Goal: Task Accomplishment & Management: Use online tool/utility

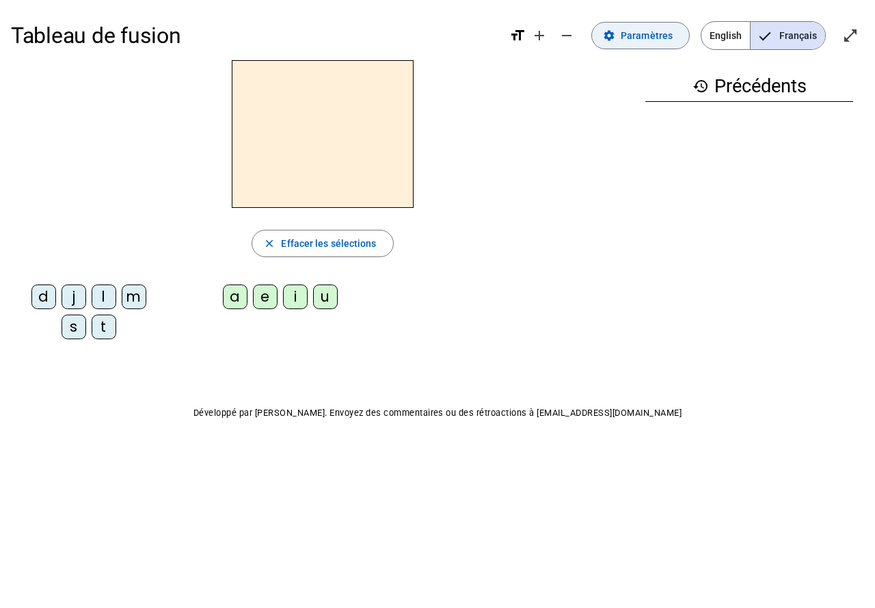
click at [621, 43] on span at bounding box center [640, 35] width 97 height 33
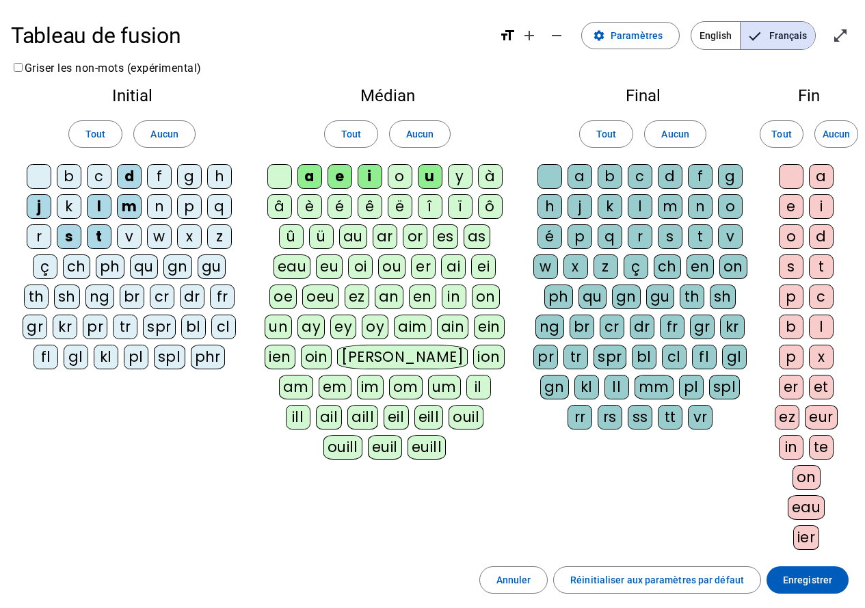
click at [97, 182] on div "c" at bounding box center [99, 176] width 25 height 25
click at [636, 174] on div "c" at bounding box center [639, 176] width 25 height 25
click at [642, 174] on div "c" at bounding box center [639, 176] width 25 height 25
click at [639, 205] on div "l" at bounding box center [639, 206] width 25 height 25
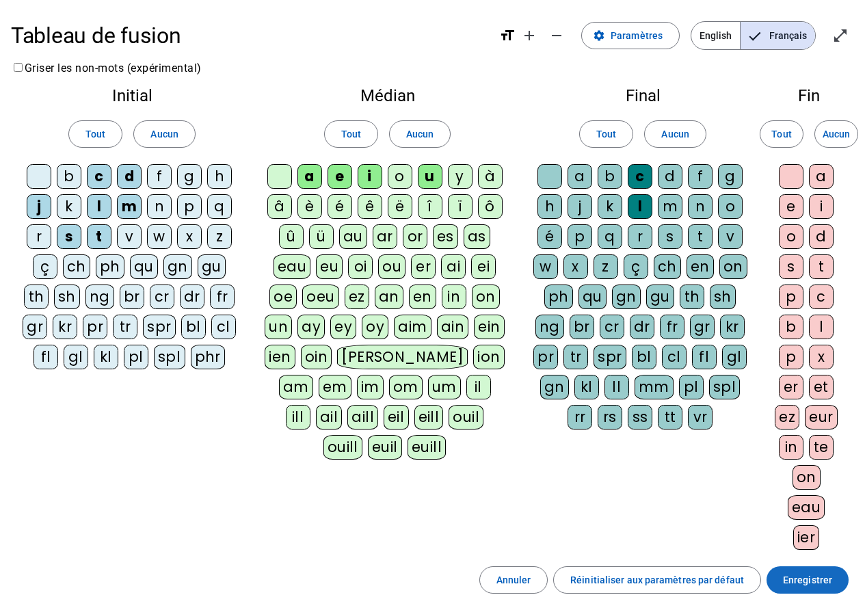
click at [809, 583] on span "Enregistrer" at bounding box center [807, 579] width 49 height 16
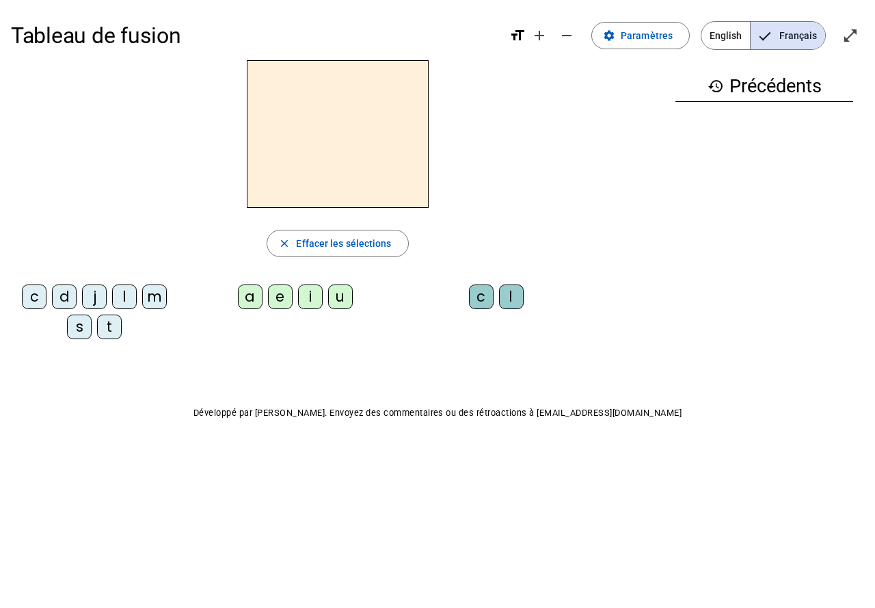
click at [130, 297] on div "l" at bounding box center [124, 296] width 25 height 25
click at [248, 301] on div "a" at bounding box center [250, 296] width 25 height 25
click at [480, 307] on div "c" at bounding box center [481, 296] width 25 height 25
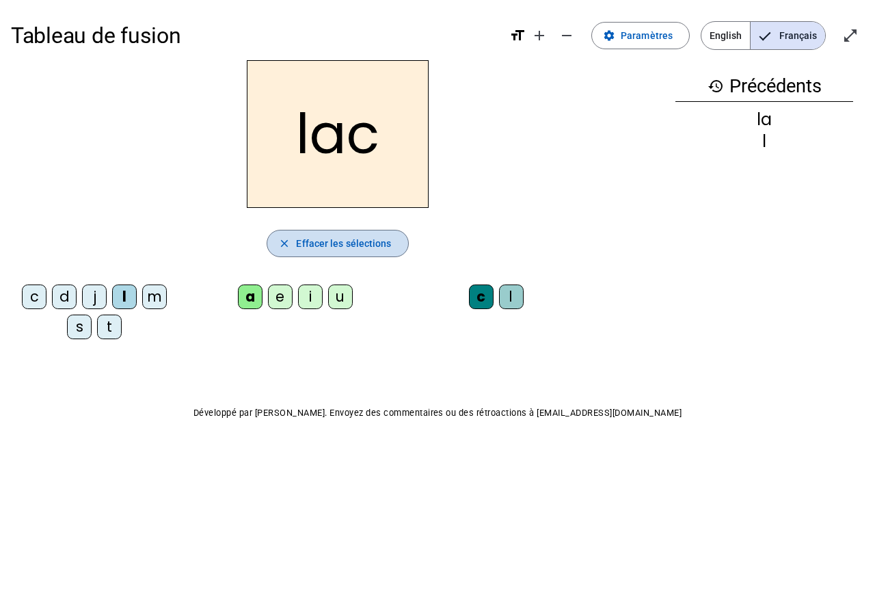
click at [366, 247] on span "Effacer les sélections" at bounding box center [343, 243] width 95 height 16
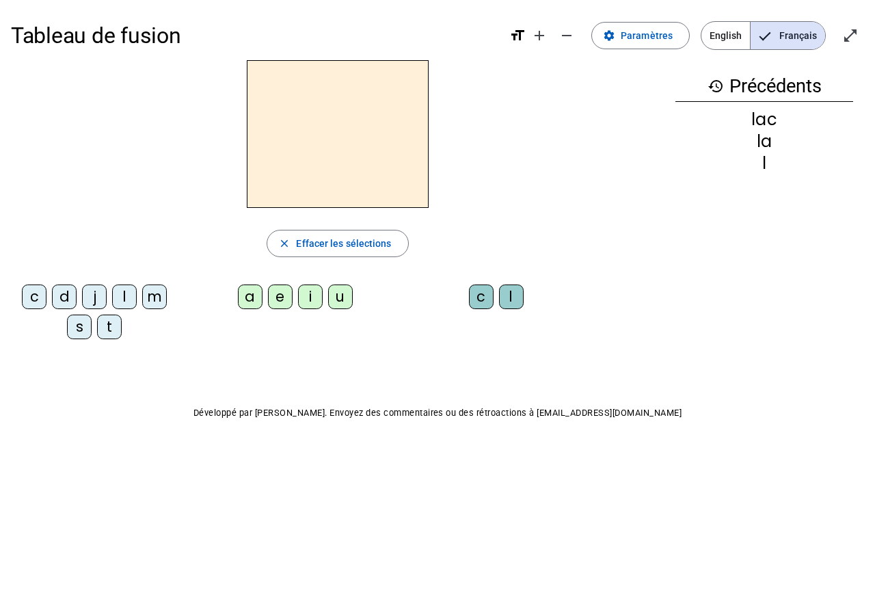
click at [82, 331] on div "s" at bounding box center [79, 326] width 25 height 25
click at [253, 302] on div "a" at bounding box center [250, 296] width 25 height 25
click at [506, 306] on div "l" at bounding box center [511, 296] width 25 height 25
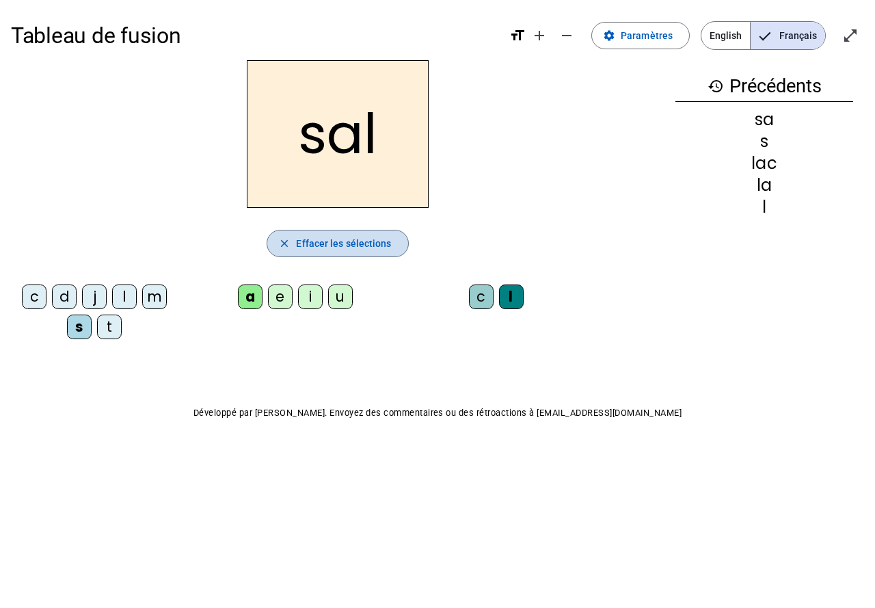
click at [350, 236] on span "Effacer les sélections" at bounding box center [343, 243] width 95 height 16
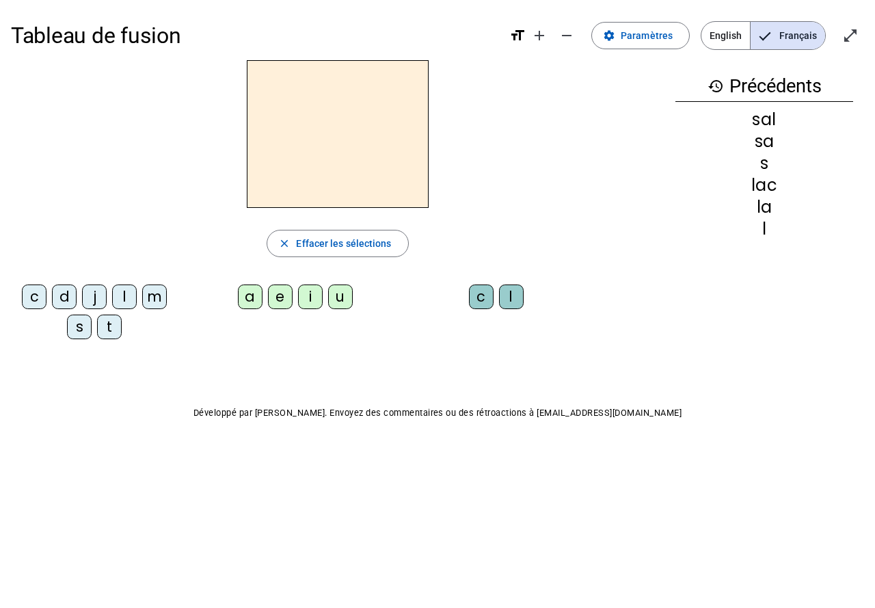
click at [154, 301] on div "m" at bounding box center [154, 296] width 25 height 25
click at [345, 305] on div "u" at bounding box center [340, 296] width 25 height 25
click at [305, 303] on div "i" at bounding box center [310, 296] width 25 height 25
click at [517, 306] on div "l" at bounding box center [511, 296] width 25 height 25
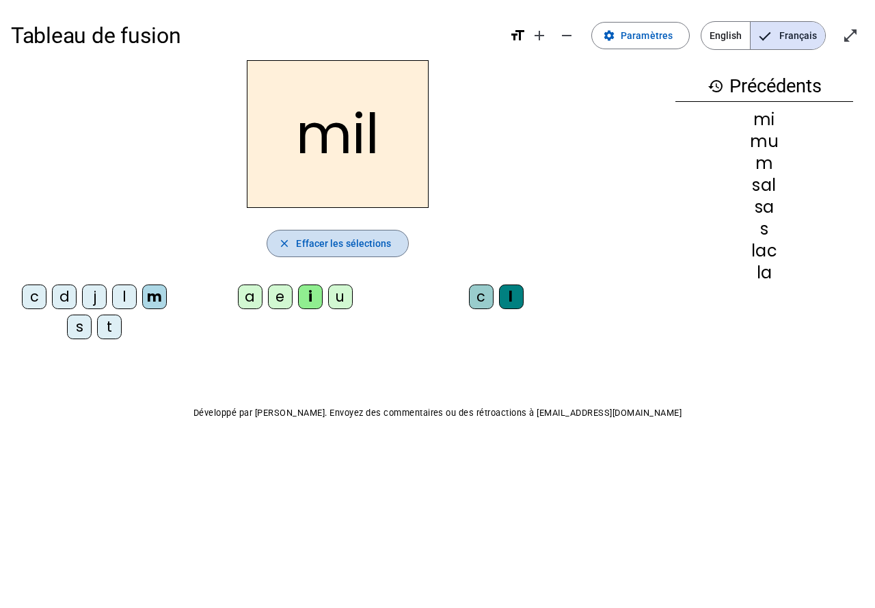
click at [331, 243] on span "Effacer les sélections" at bounding box center [343, 243] width 95 height 16
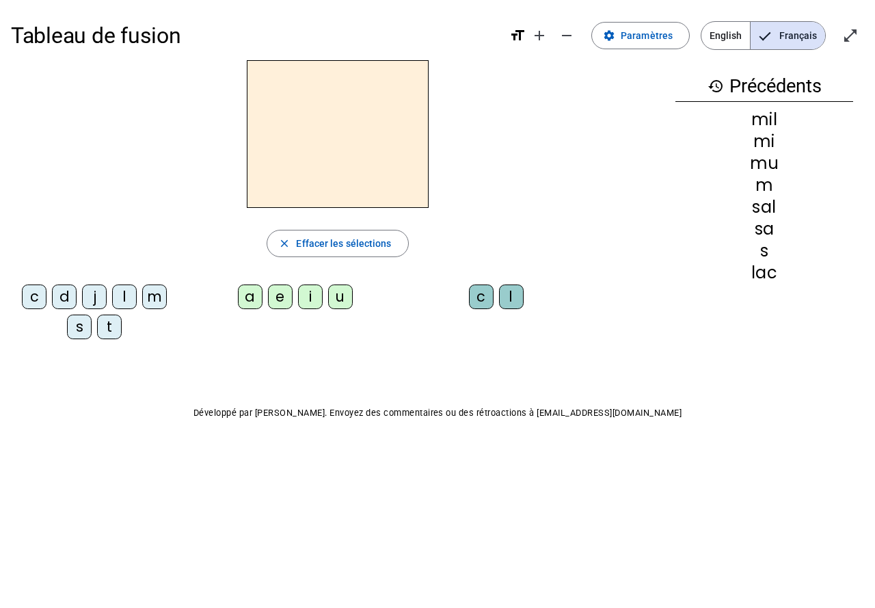
click at [82, 301] on div "j" at bounding box center [94, 296] width 25 height 25
click at [249, 299] on div "a" at bounding box center [250, 296] width 25 height 25
click at [478, 295] on div "c" at bounding box center [481, 296] width 25 height 25
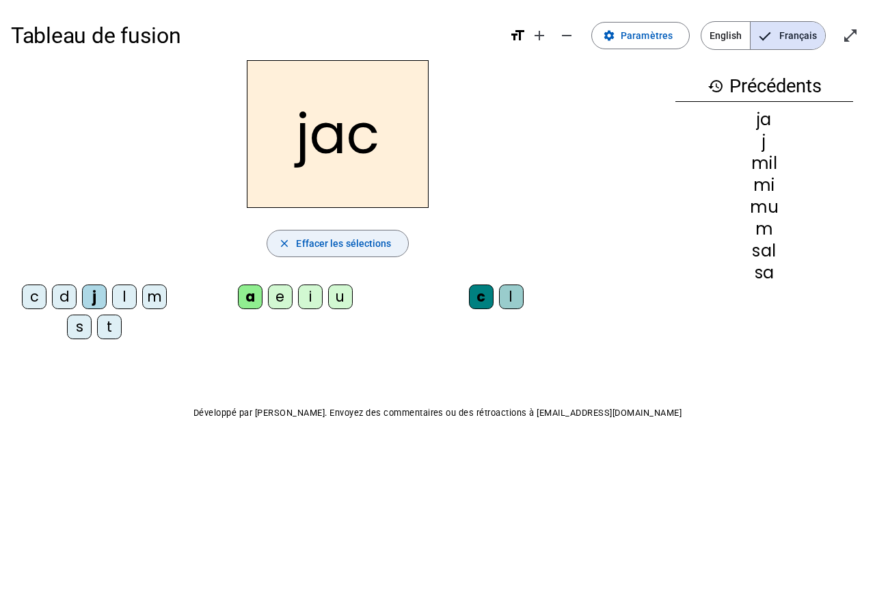
click at [371, 240] on span "Effacer les sélections" at bounding box center [343, 243] width 95 height 16
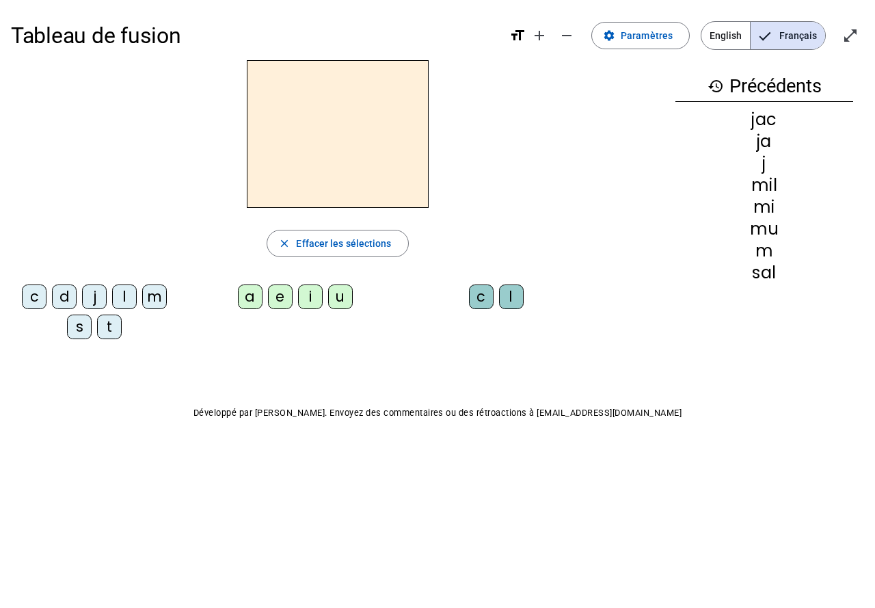
click at [36, 300] on div "c" at bounding box center [34, 296] width 25 height 25
click at [272, 273] on div "c close Effacer les sélections c d j l m s t a e i u c l" at bounding box center [337, 205] width 653 height 290
click at [81, 331] on div "s" at bounding box center [79, 326] width 25 height 25
click at [313, 299] on div "i" at bounding box center [310, 296] width 25 height 25
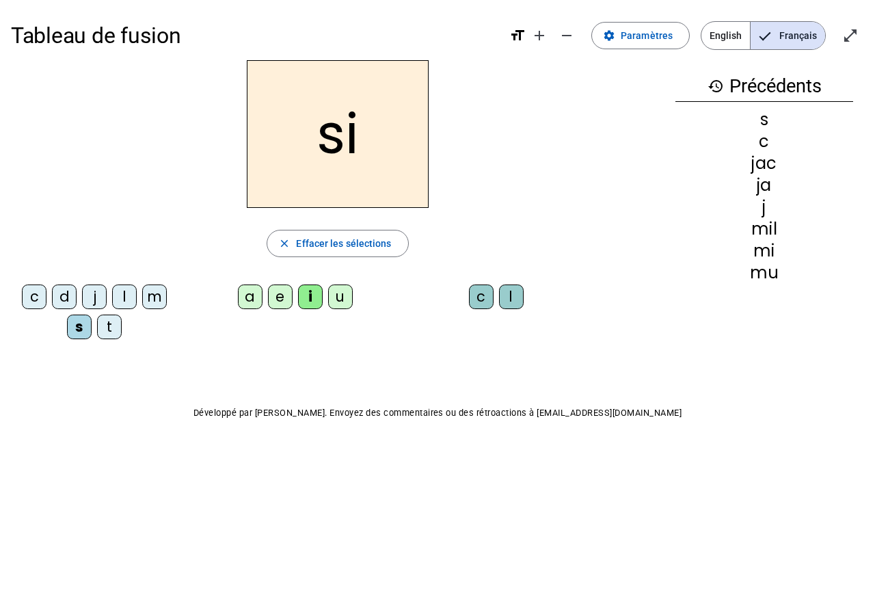
click at [474, 306] on div "c" at bounding box center [481, 296] width 25 height 25
click at [477, 307] on div "c" at bounding box center [481, 296] width 25 height 25
click at [481, 305] on div "c" at bounding box center [481, 296] width 25 height 25
click at [511, 305] on div "l" at bounding box center [511, 296] width 25 height 25
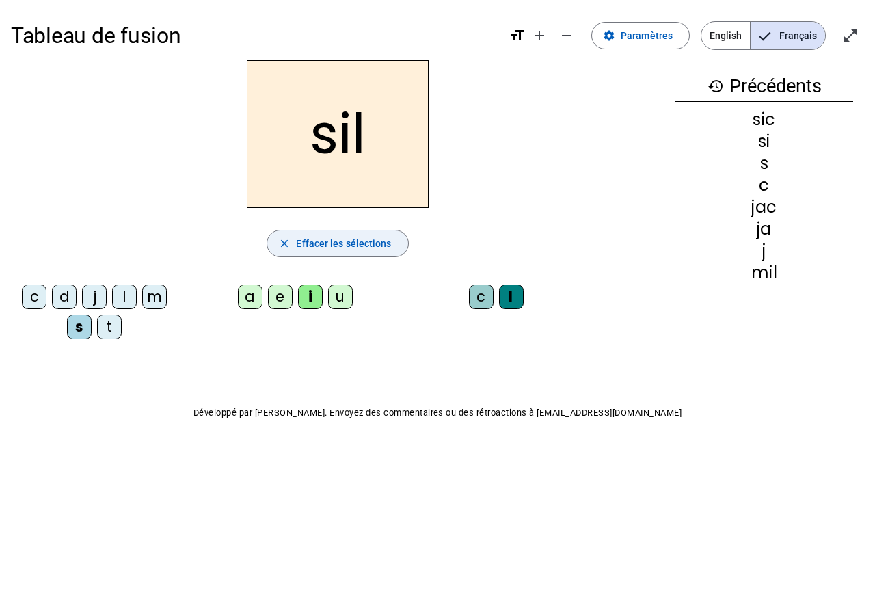
click at [382, 241] on span "Effacer les sélections" at bounding box center [343, 243] width 95 height 16
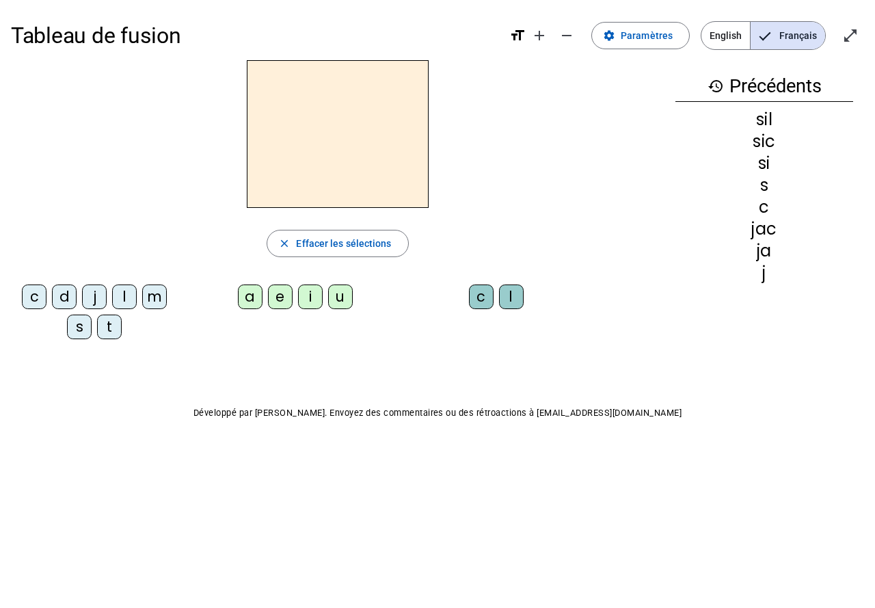
click at [511, 303] on div "l" at bounding box center [511, 296] width 25 height 25
click at [353, 239] on span "Effacer les sélections" at bounding box center [343, 243] width 95 height 16
click at [96, 301] on div "j" at bounding box center [94, 296] width 25 height 25
click at [119, 299] on div "l" at bounding box center [124, 296] width 25 height 25
click at [349, 302] on div "u" at bounding box center [340, 296] width 25 height 25
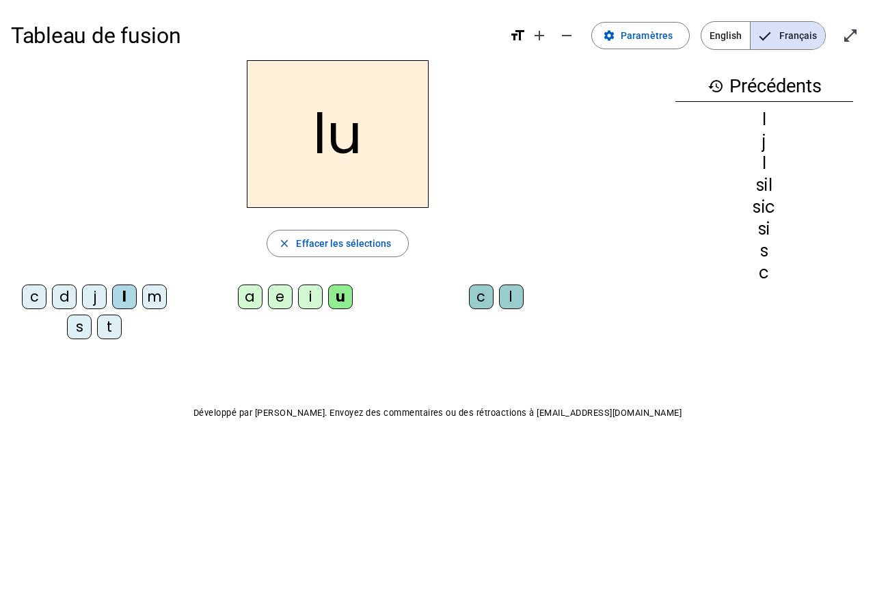
click at [483, 306] on div "c" at bounding box center [481, 296] width 25 height 25
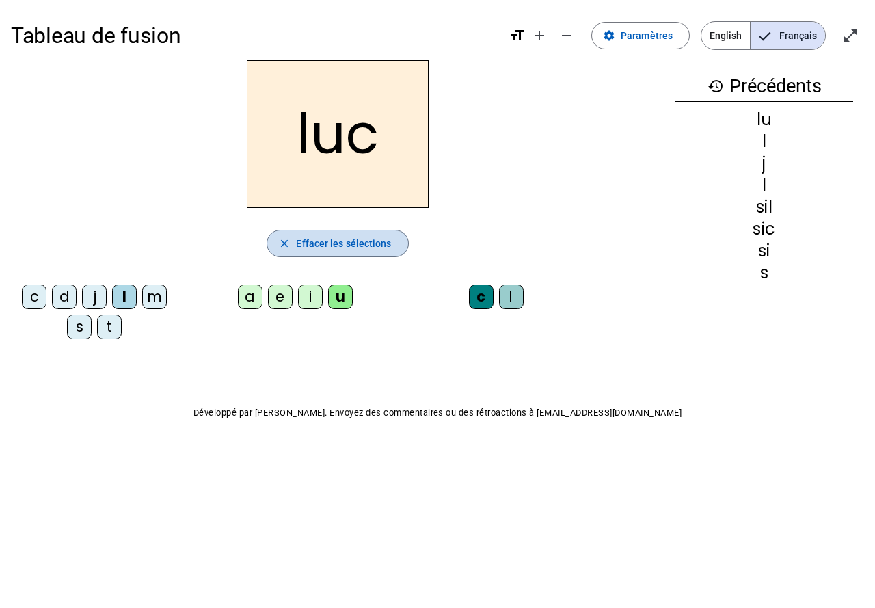
click at [361, 243] on span "Effacer les sélections" at bounding box center [343, 243] width 95 height 16
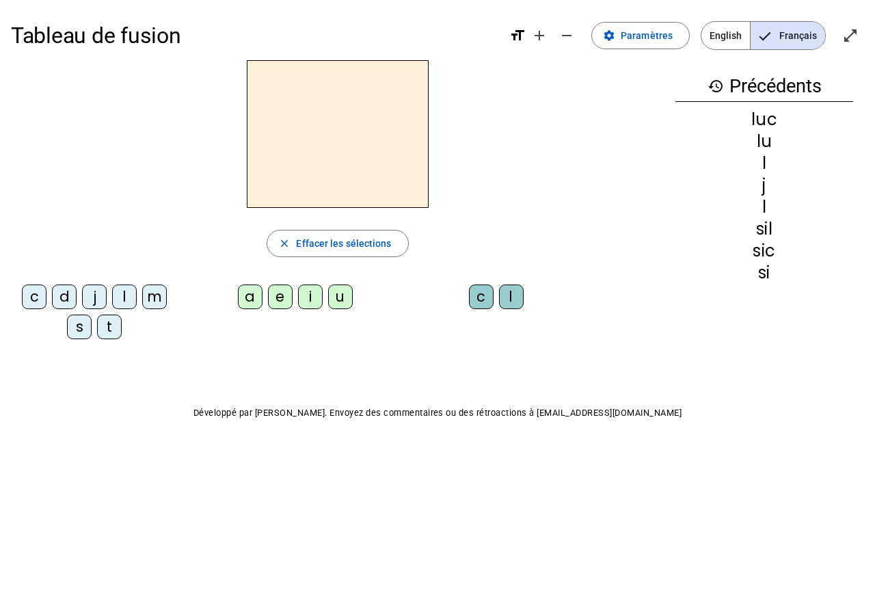
click at [154, 307] on div "m" at bounding box center [154, 296] width 25 height 25
click at [300, 305] on div "i" at bounding box center [310, 296] width 25 height 25
click at [473, 312] on letter-bubble "c" at bounding box center [484, 299] width 30 height 30
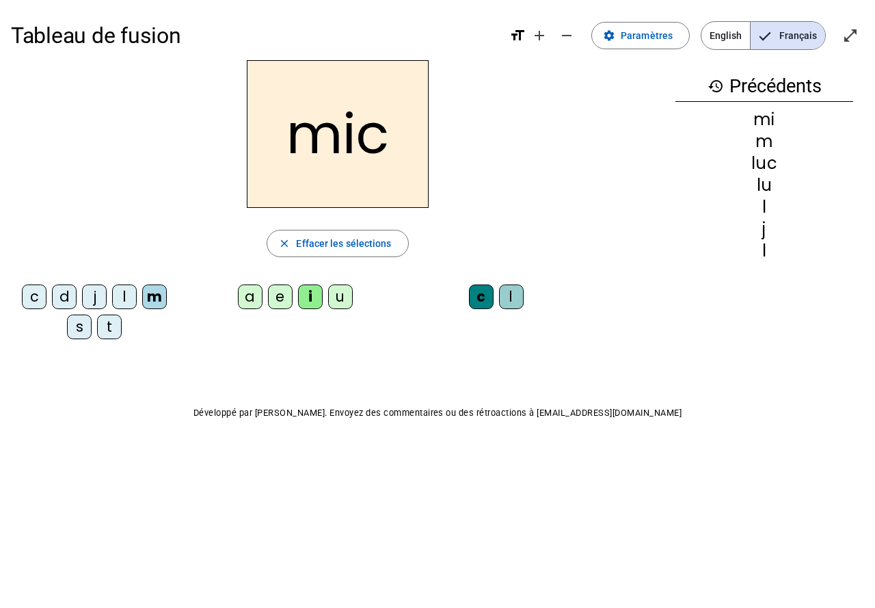
drag, startPoint x: 376, startPoint y: 245, endPoint x: 476, endPoint y: 220, distance: 103.6
click at [376, 245] on span "Effacer les sélections" at bounding box center [343, 243] width 95 height 16
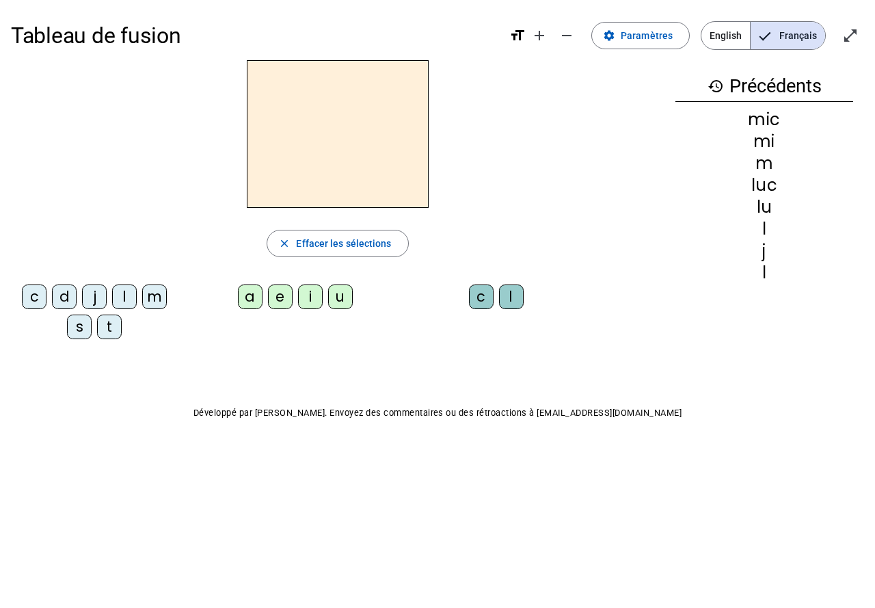
click at [96, 296] on div "j" at bounding box center [94, 296] width 25 height 25
click at [342, 303] on div "u" at bounding box center [340, 296] width 25 height 25
click at [506, 304] on div "l" at bounding box center [511, 296] width 25 height 25
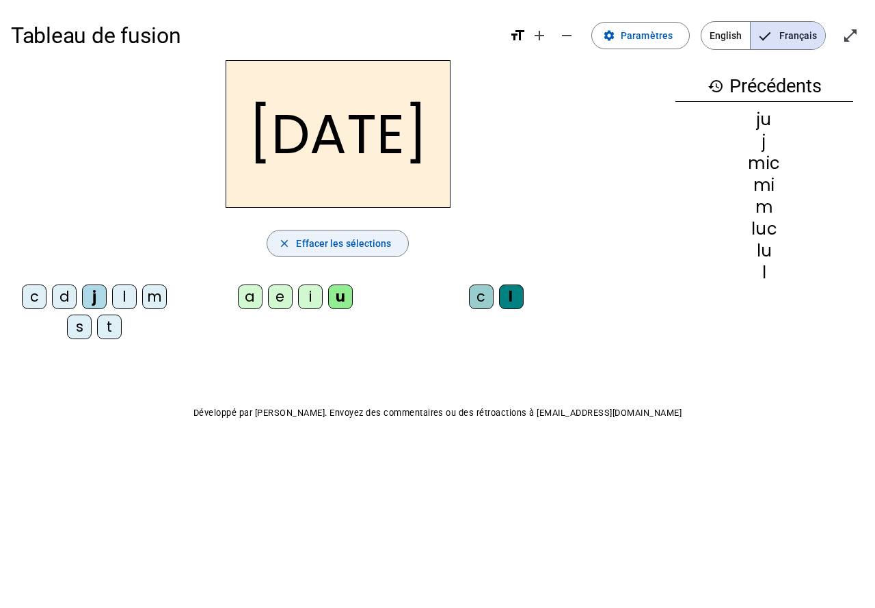
click at [347, 241] on span "Effacer les sélections" at bounding box center [343, 243] width 95 height 16
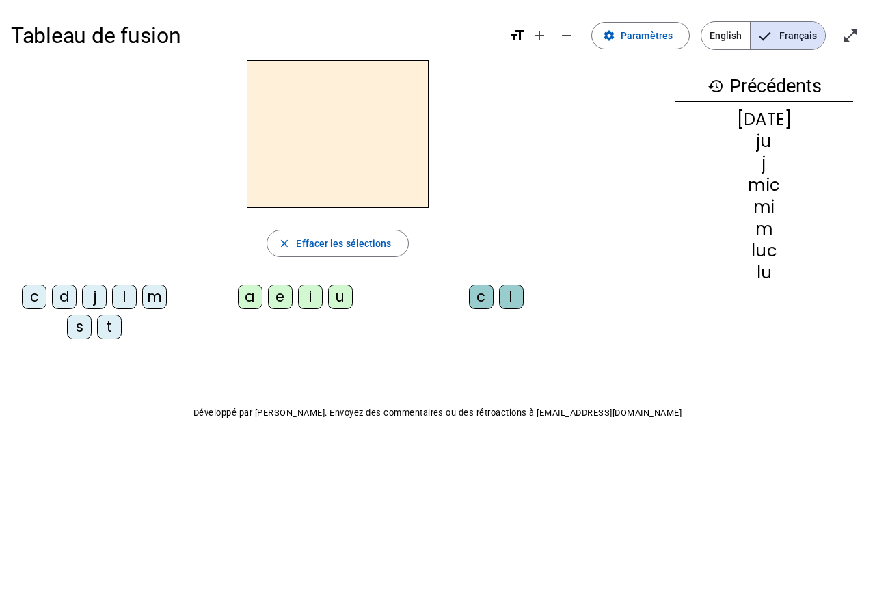
click at [117, 334] on div "t" at bounding box center [109, 326] width 25 height 25
click at [310, 294] on div "i" at bounding box center [310, 296] width 25 height 25
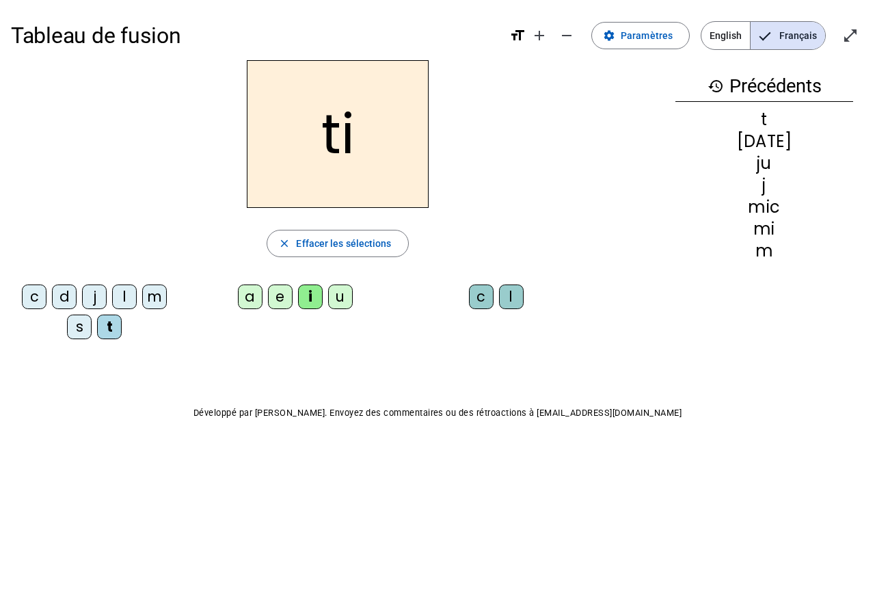
click at [485, 301] on div "c" at bounding box center [481, 296] width 25 height 25
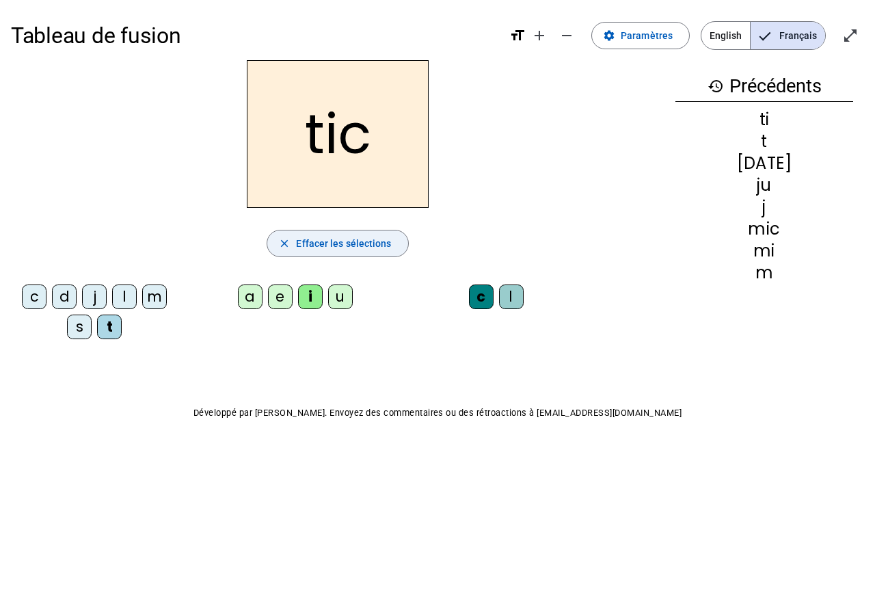
click at [372, 249] on span "Effacer les sélections" at bounding box center [343, 243] width 95 height 16
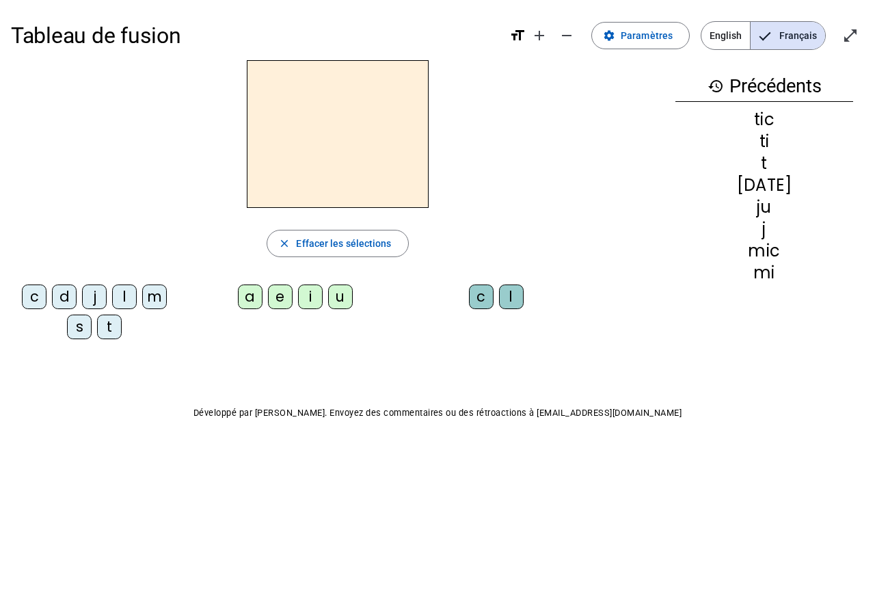
click at [76, 330] on div "s" at bounding box center [79, 326] width 25 height 25
click at [249, 301] on div "a" at bounding box center [250, 296] width 25 height 25
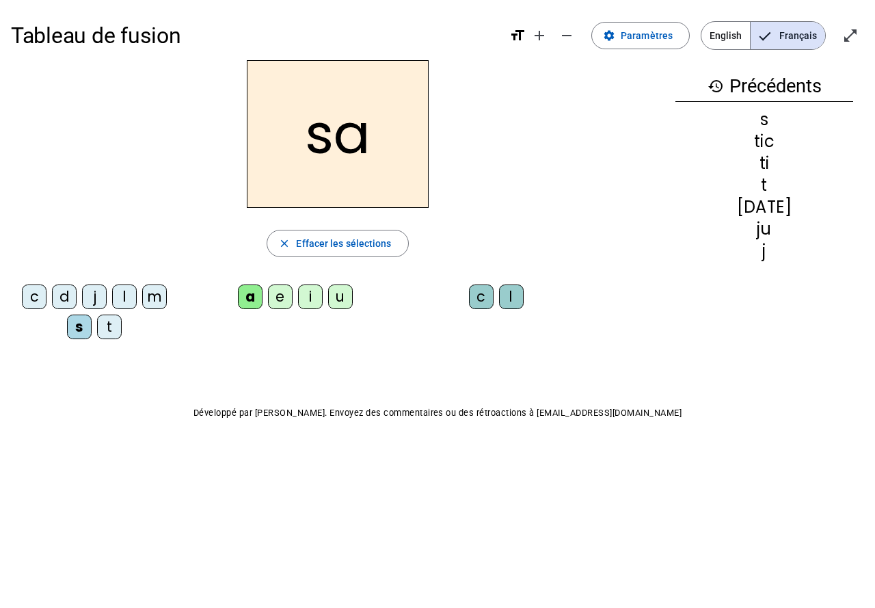
click at [477, 296] on div "c" at bounding box center [481, 296] width 25 height 25
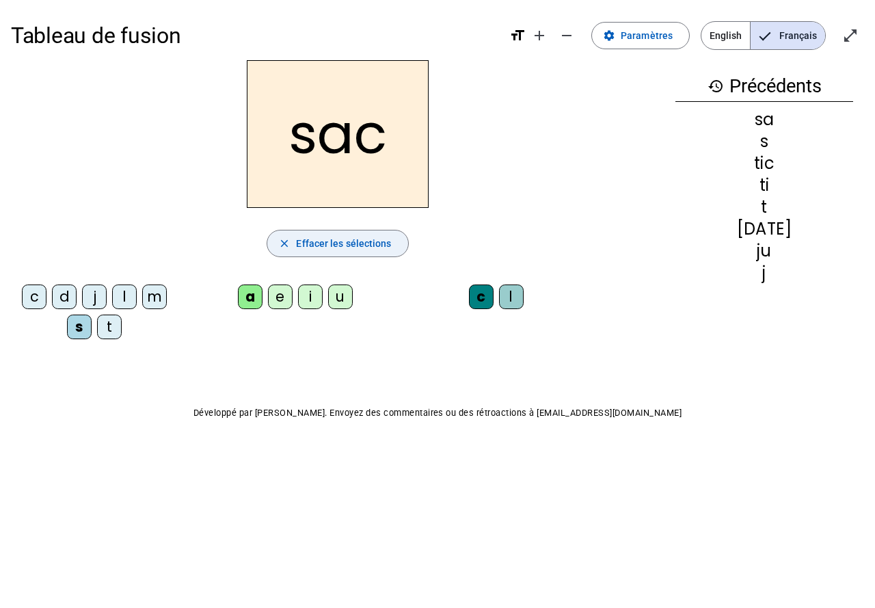
click at [344, 230] on span "button" at bounding box center [337, 243] width 140 height 33
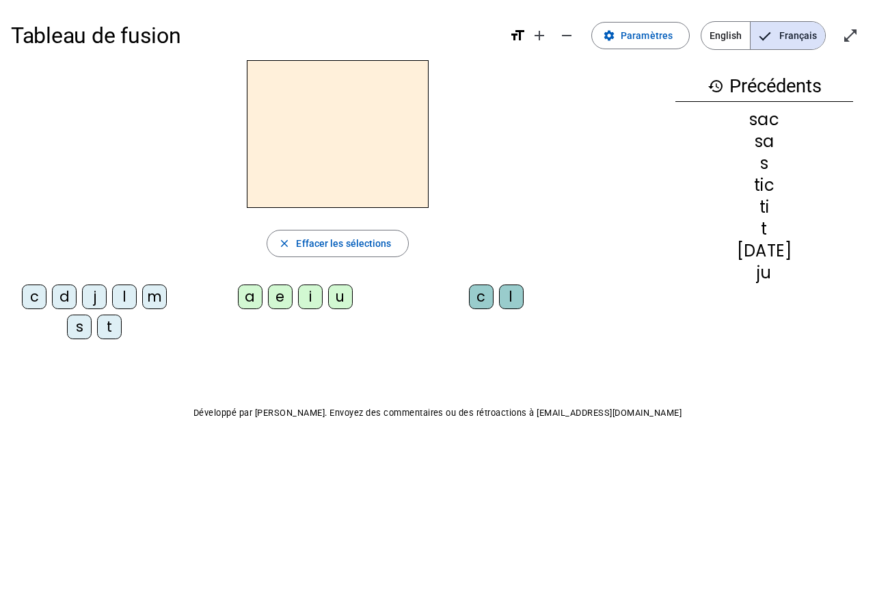
click at [72, 301] on div "d" at bounding box center [64, 296] width 25 height 25
click at [346, 307] on div "u" at bounding box center [340, 296] width 25 height 25
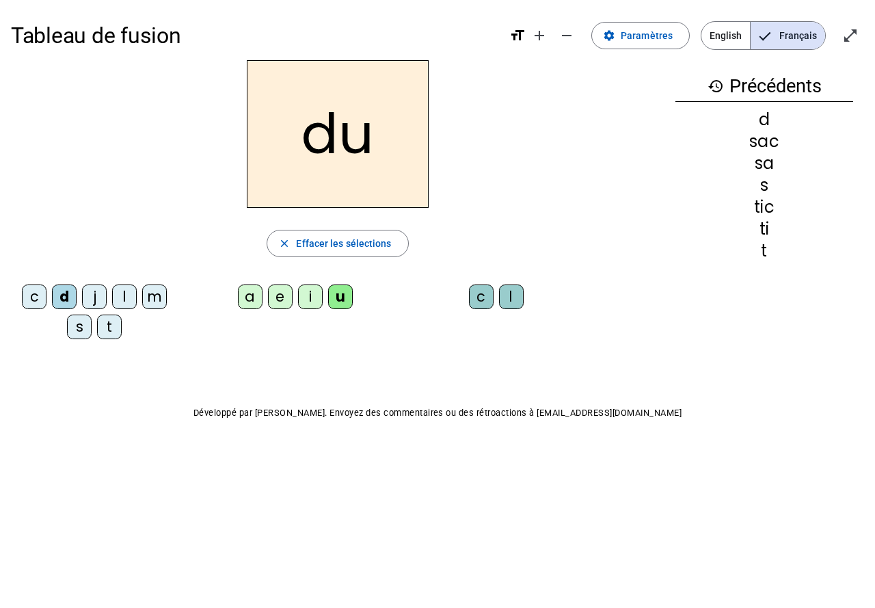
click at [482, 306] on div "c" at bounding box center [481, 296] width 25 height 25
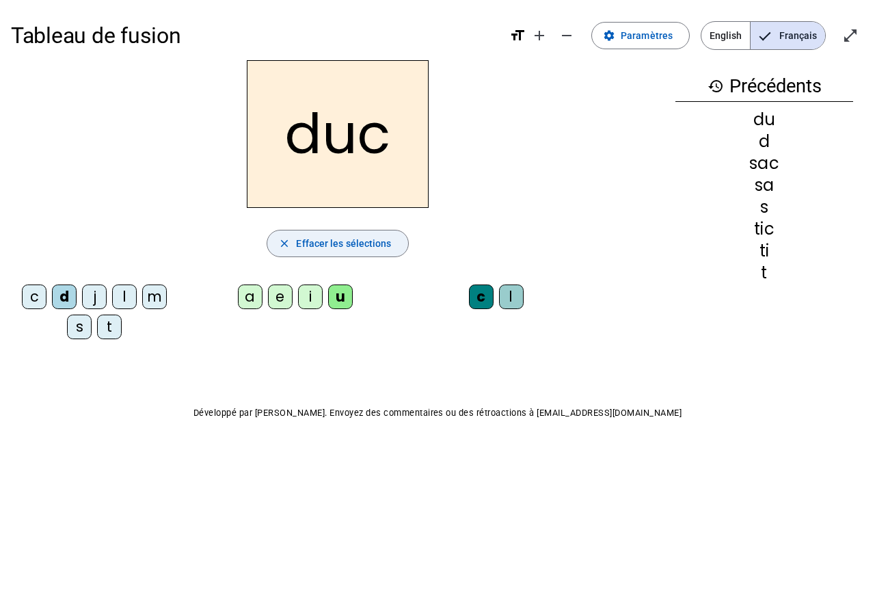
click at [393, 243] on span "button" at bounding box center [337, 243] width 140 height 33
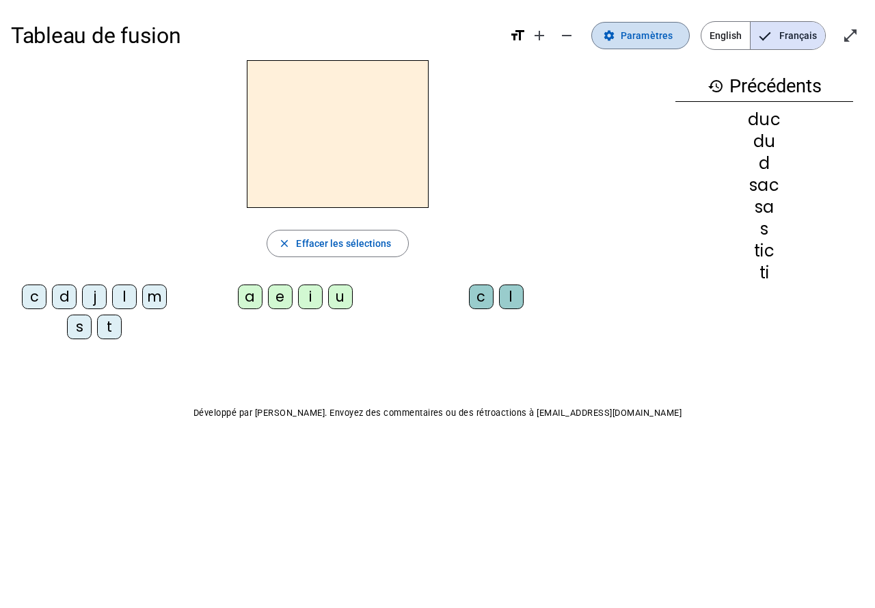
click at [648, 39] on span "Paramètres" at bounding box center [647, 35] width 52 height 16
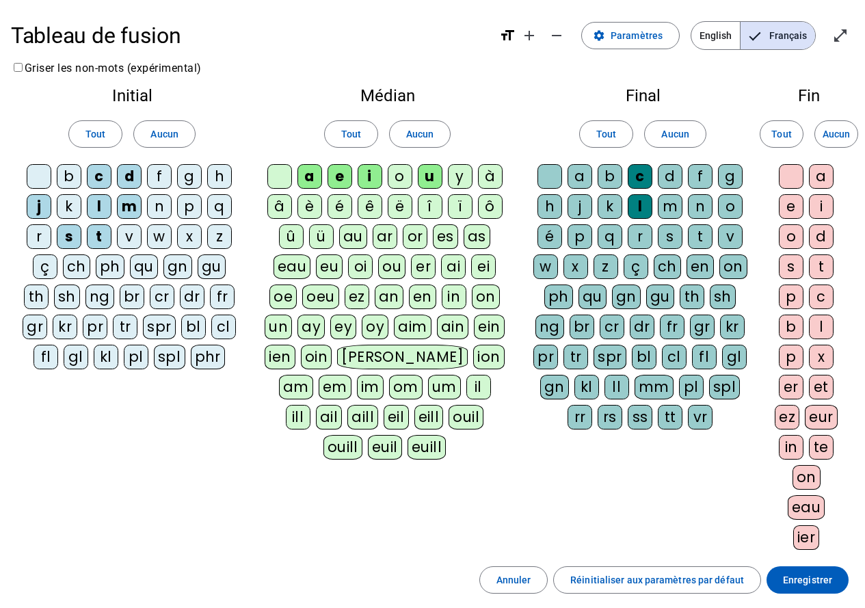
click at [668, 169] on div "d" at bounding box center [669, 176] width 25 height 25
click at [165, 134] on span "Aucun" at bounding box center [163, 134] width 27 height 16
click at [657, 205] on letter-bubble "l" at bounding box center [642, 209] width 30 height 30
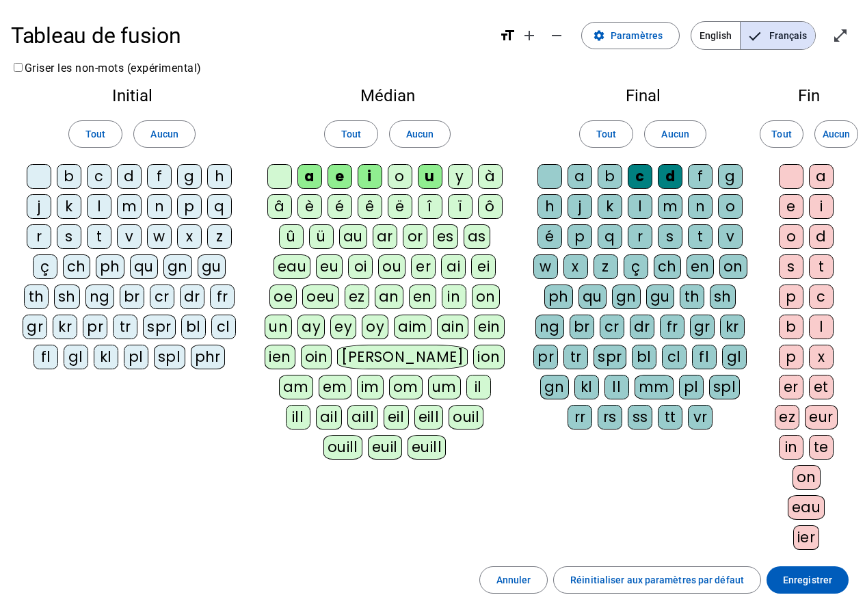
click at [641, 206] on div "l" at bounding box center [639, 206] width 25 height 25
drag, startPoint x: 670, startPoint y: 205, endPoint x: 662, endPoint y: 204, distance: 8.3
click at [669, 205] on div "m" at bounding box center [669, 206] width 25 height 25
click at [566, 205] on letter-bubble "h" at bounding box center [552, 209] width 30 height 30
click at [549, 211] on div "h" at bounding box center [549, 206] width 25 height 25
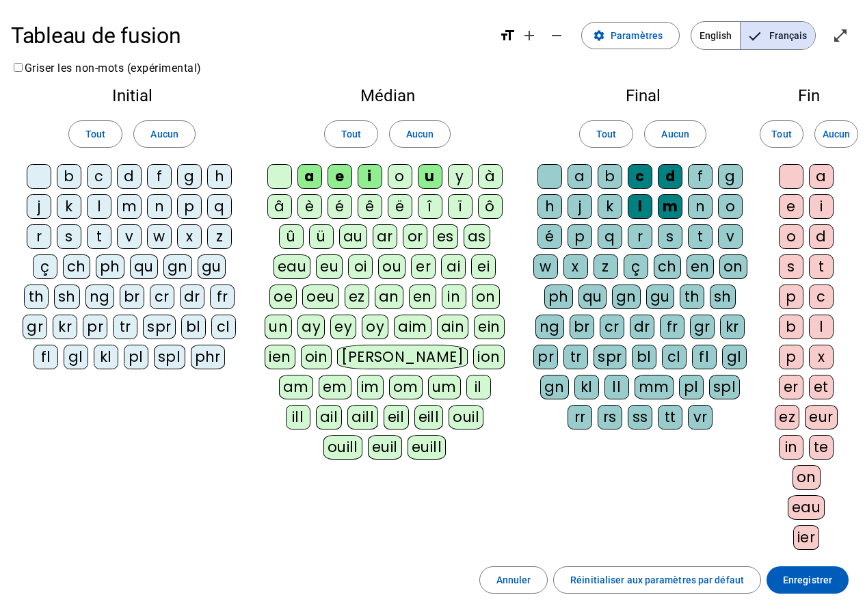
drag, startPoint x: 574, startPoint y: 204, endPoint x: 583, endPoint y: 210, distance: 10.4
click at [575, 205] on div "j" at bounding box center [579, 206] width 25 height 25
click at [697, 242] on div "t" at bounding box center [700, 236] width 25 height 25
click at [819, 184] on div "a" at bounding box center [821, 176] width 25 height 25
click at [793, 204] on div "e" at bounding box center [790, 206] width 25 height 25
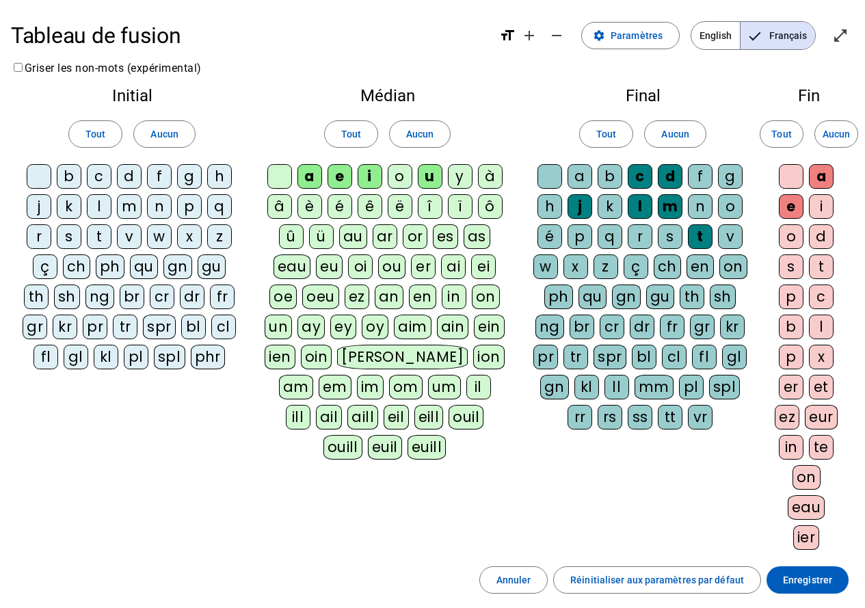
click at [813, 203] on div "i" at bounding box center [821, 206] width 25 height 25
click at [834, 580] on span at bounding box center [807, 579] width 82 height 33
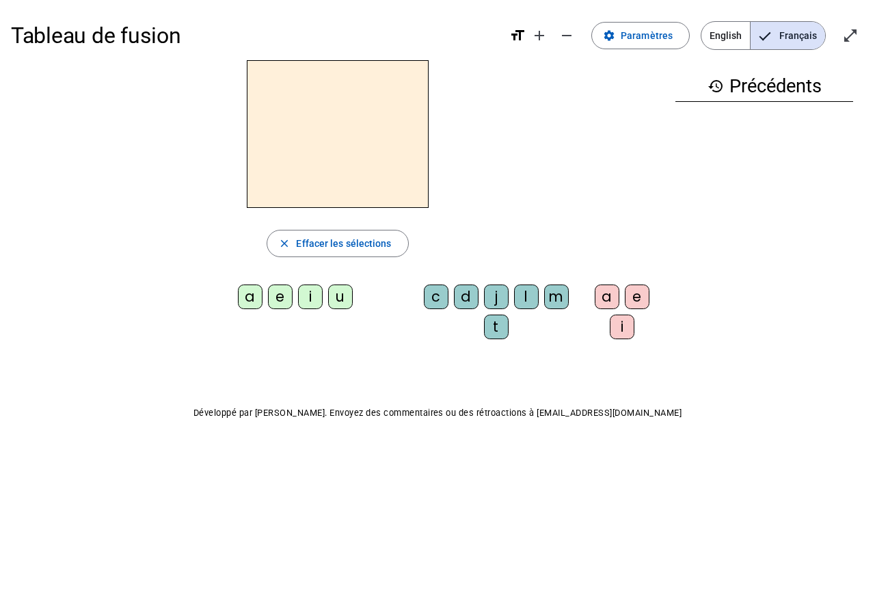
click at [253, 306] on div "a" at bounding box center [250, 296] width 25 height 25
click at [547, 305] on div "m" at bounding box center [556, 296] width 25 height 25
click at [628, 301] on div "e" at bounding box center [637, 296] width 25 height 25
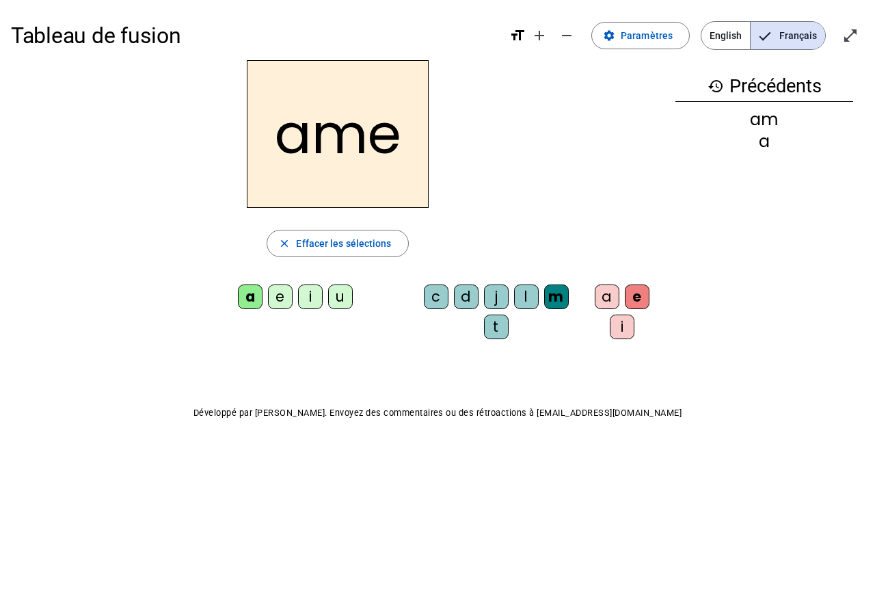
click at [614, 331] on div "i" at bounding box center [622, 326] width 25 height 25
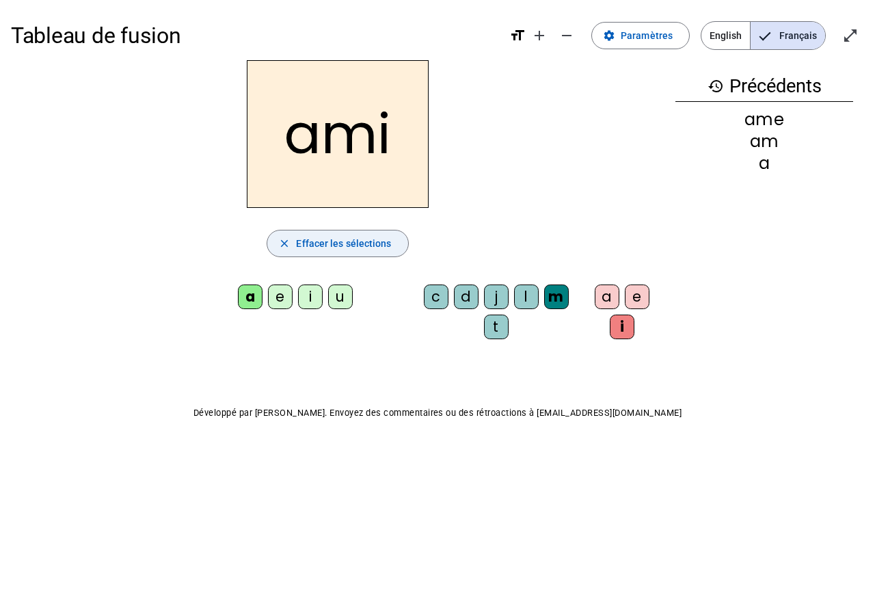
click at [352, 247] on span "Effacer les sélections" at bounding box center [343, 243] width 95 height 16
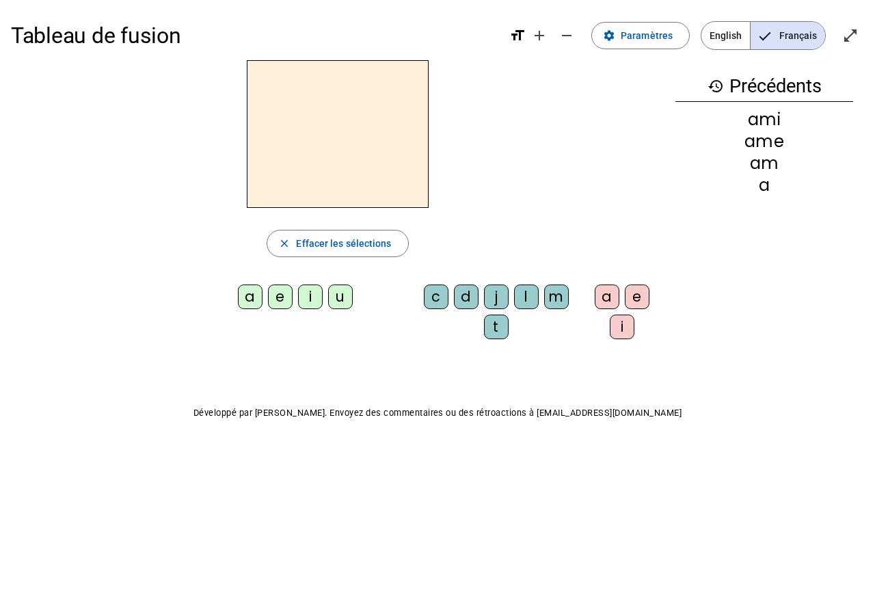
click at [268, 301] on div "e" at bounding box center [280, 296] width 25 height 25
click at [256, 304] on div "a" at bounding box center [250, 296] width 25 height 25
click at [463, 301] on div "d" at bounding box center [466, 296] width 25 height 25
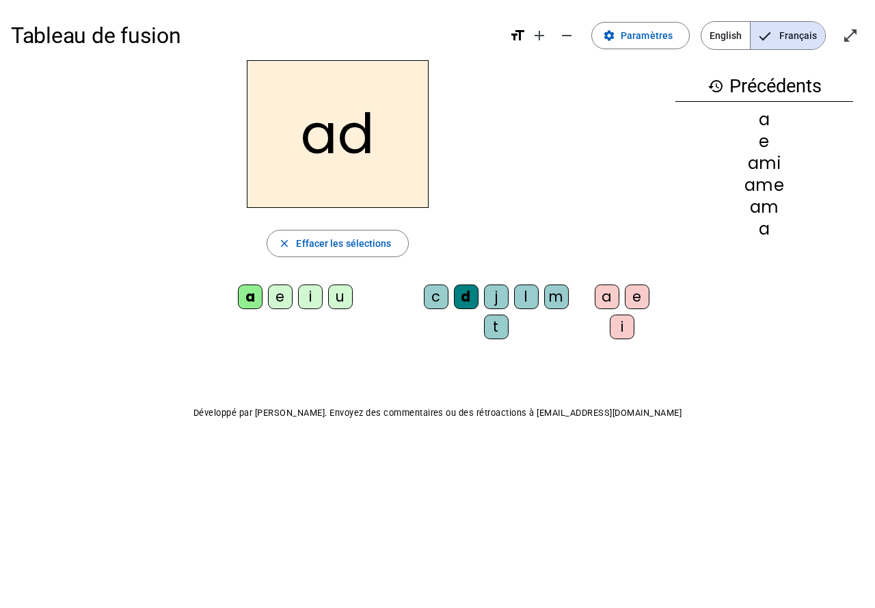
click at [614, 334] on div "i" at bounding box center [622, 326] width 25 height 25
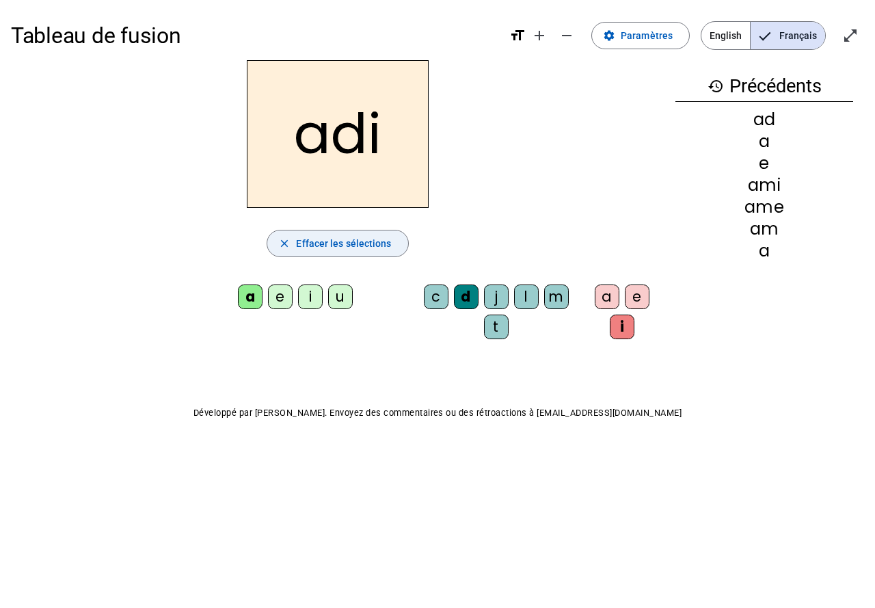
click at [314, 239] on span "Effacer les sélections" at bounding box center [343, 243] width 95 height 16
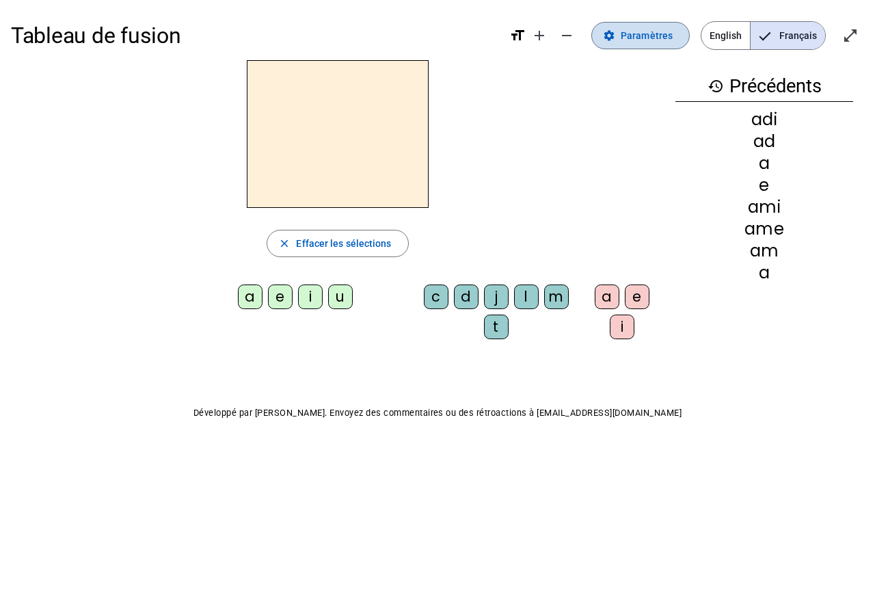
click at [660, 39] on span "Paramètres" at bounding box center [647, 35] width 52 height 16
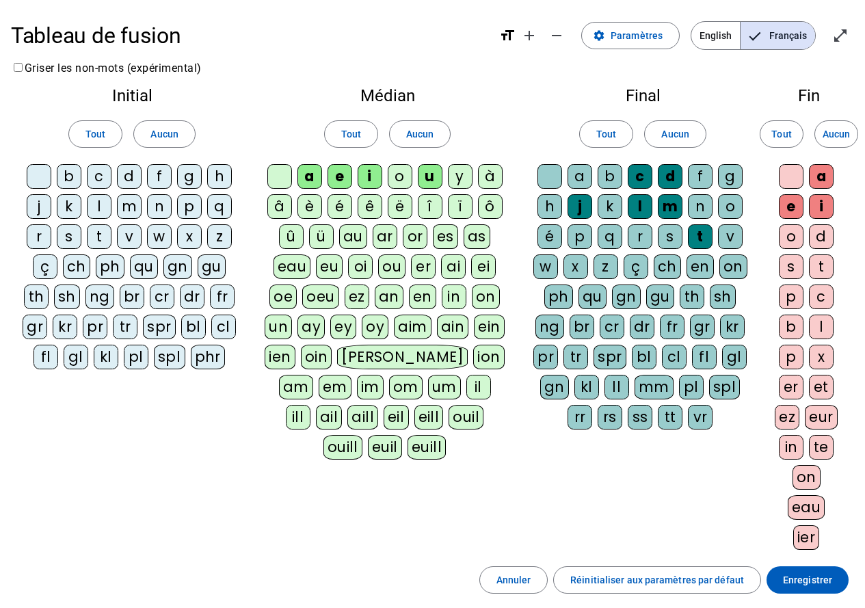
click at [75, 236] on div "s" at bounding box center [69, 236] width 25 height 25
click at [104, 208] on div "l" at bounding box center [99, 206] width 25 height 25
click at [131, 208] on div "m" at bounding box center [129, 206] width 25 height 25
click at [101, 179] on div "c" at bounding box center [99, 176] width 25 height 25
click at [125, 179] on div "d" at bounding box center [129, 176] width 25 height 25
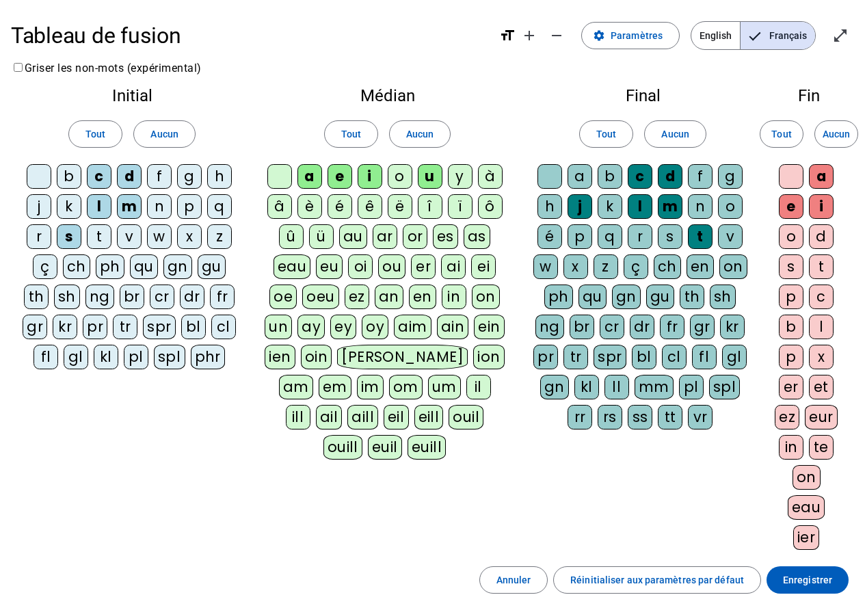
click at [101, 240] on div "t" at bounding box center [99, 236] width 25 height 25
click at [44, 210] on div "j" at bounding box center [39, 206] width 25 height 25
click at [795, 241] on div "o" at bounding box center [790, 236] width 25 height 25
click at [823, 575] on span "Enregistrer" at bounding box center [807, 579] width 49 height 16
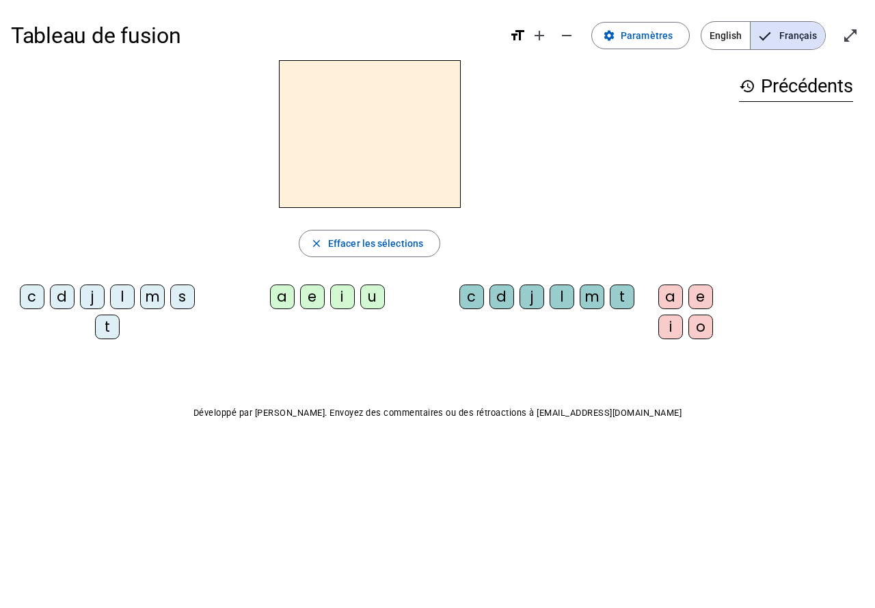
click at [180, 299] on div "s" at bounding box center [182, 296] width 25 height 25
click at [278, 301] on div "a" at bounding box center [282, 296] width 25 height 25
click at [558, 297] on div "l" at bounding box center [561, 296] width 25 height 25
click at [668, 336] on div "i" at bounding box center [670, 326] width 25 height 25
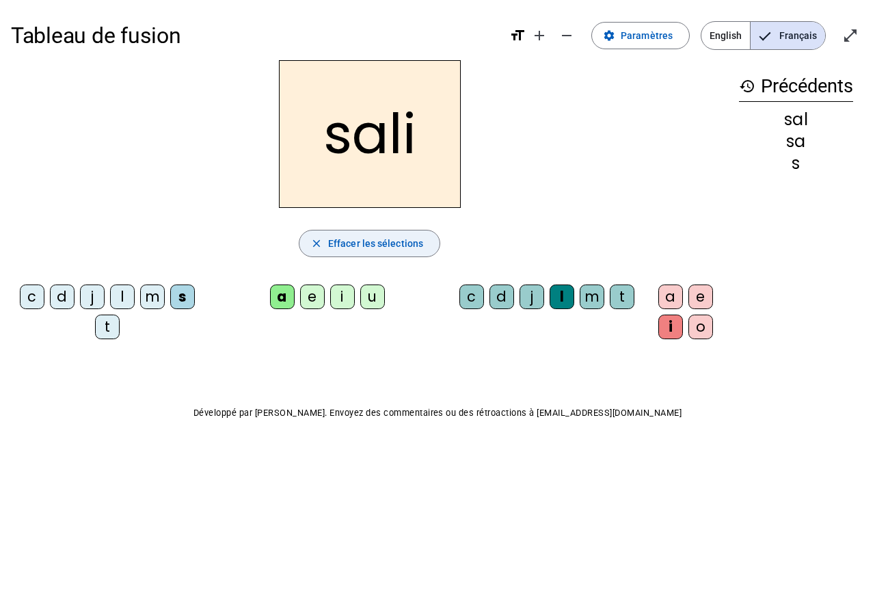
click at [366, 247] on span "Effacer les sélections" at bounding box center [375, 243] width 95 height 16
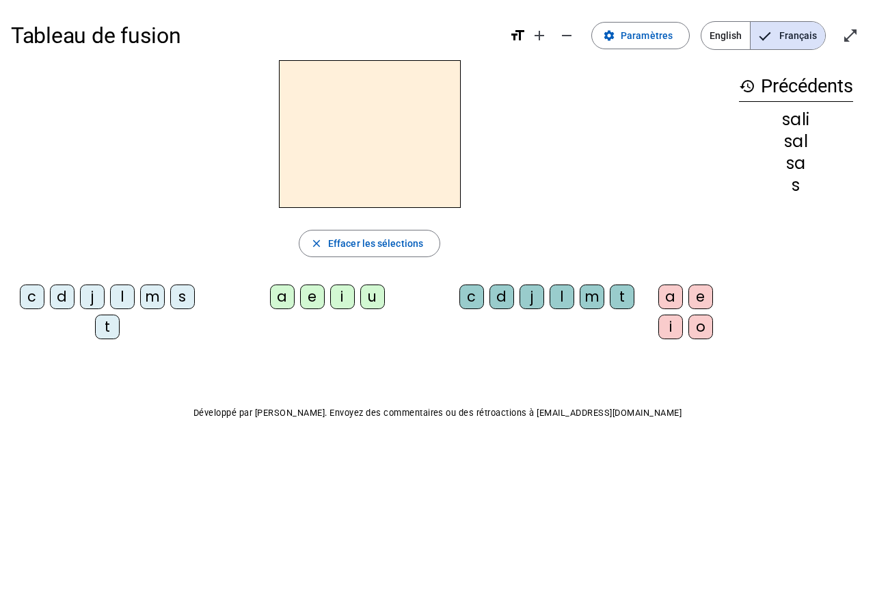
click at [90, 305] on div "j" at bounding box center [92, 296] width 25 height 25
click at [71, 308] on div "d" at bounding box center [62, 296] width 25 height 25
click at [96, 301] on div "j" at bounding box center [92, 296] width 25 height 25
click at [360, 299] on div "u" at bounding box center [372, 296] width 25 height 25
click at [613, 367] on div "Tableau de fusion format_size add remove settings Paramètres English Français o…" at bounding box center [437, 246] width 875 height 493
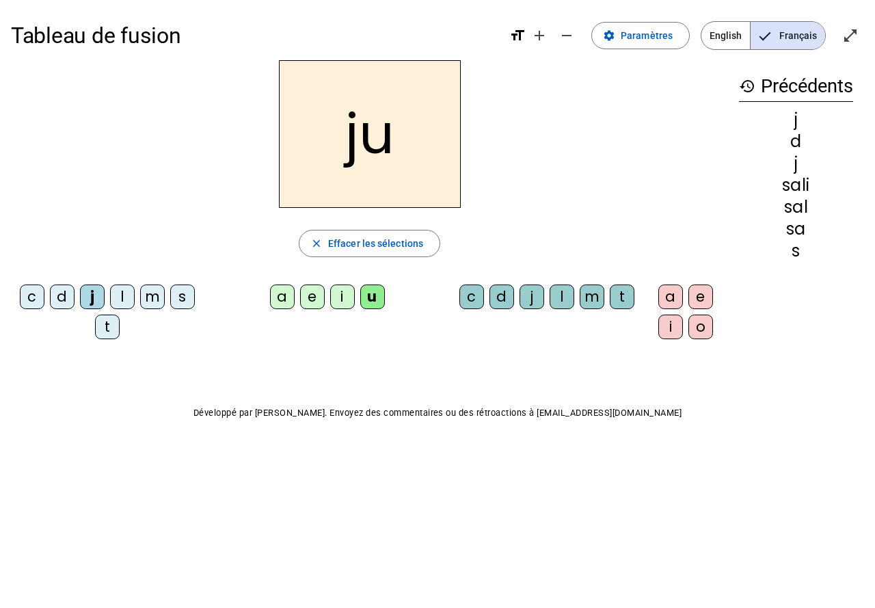
click at [504, 302] on div "d" at bounding box center [501, 296] width 25 height 25
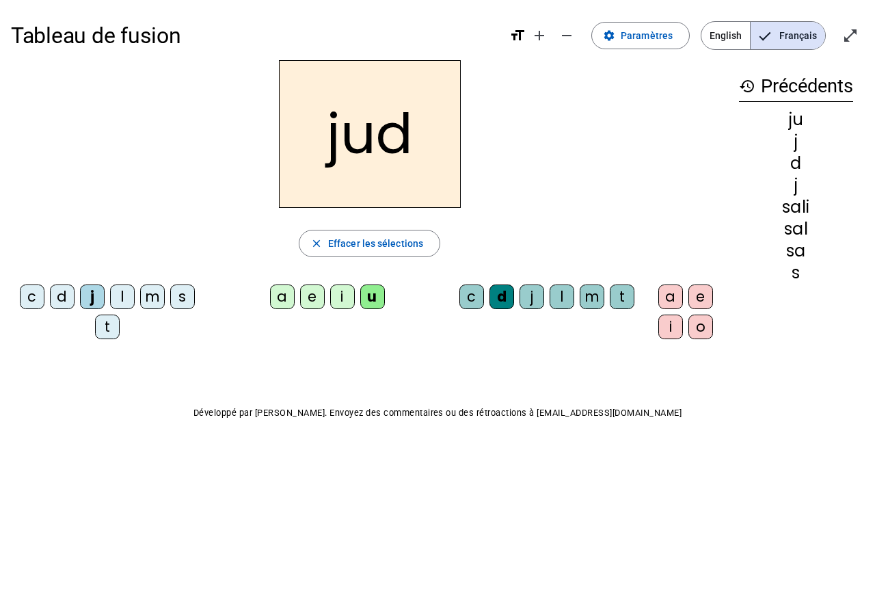
click at [700, 335] on div "o" at bounding box center [700, 326] width 25 height 25
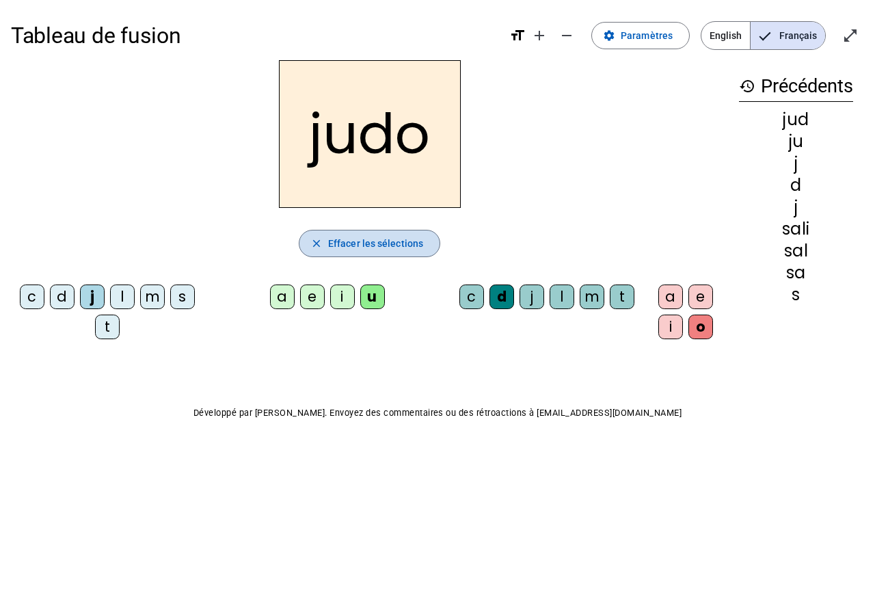
click at [412, 252] on span "button" at bounding box center [369, 243] width 140 height 33
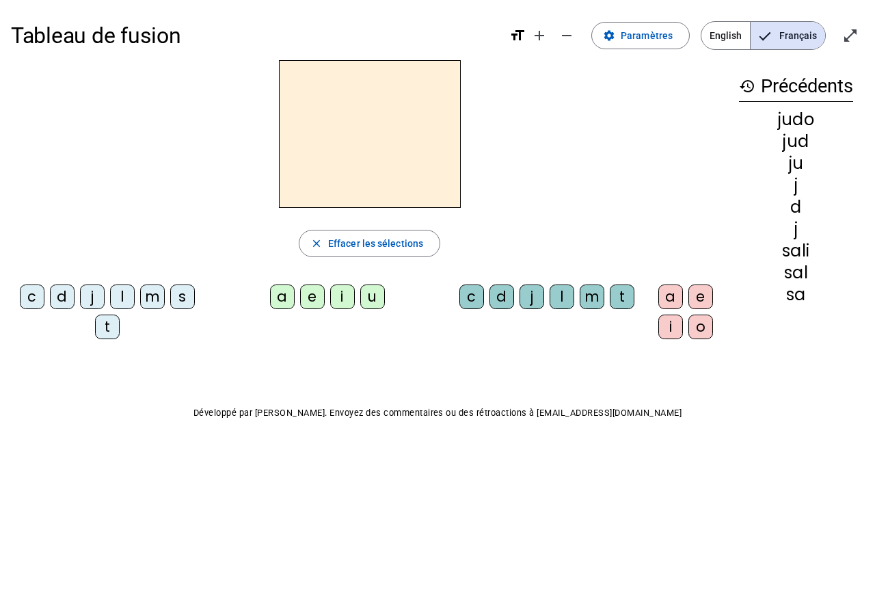
click at [122, 295] on div "l" at bounding box center [122, 296] width 25 height 25
click at [275, 306] on div "a" at bounding box center [282, 296] width 25 height 25
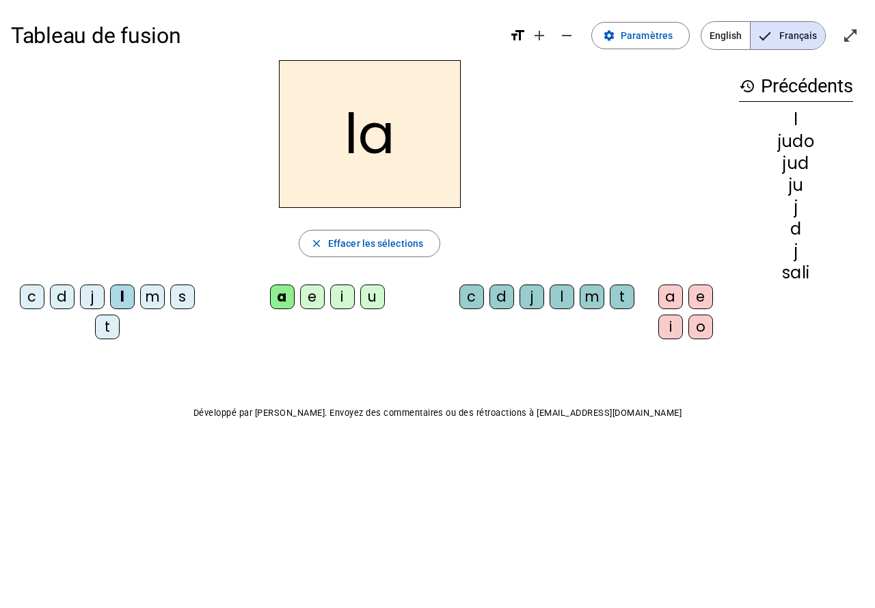
click at [596, 299] on div "m" at bounding box center [592, 296] width 25 height 25
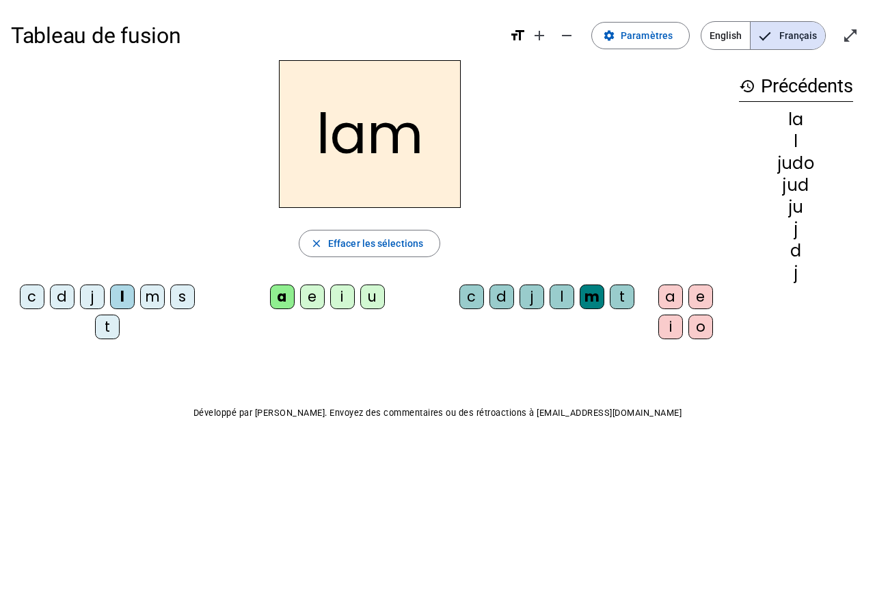
click at [665, 297] on div "a" at bounding box center [670, 296] width 25 height 25
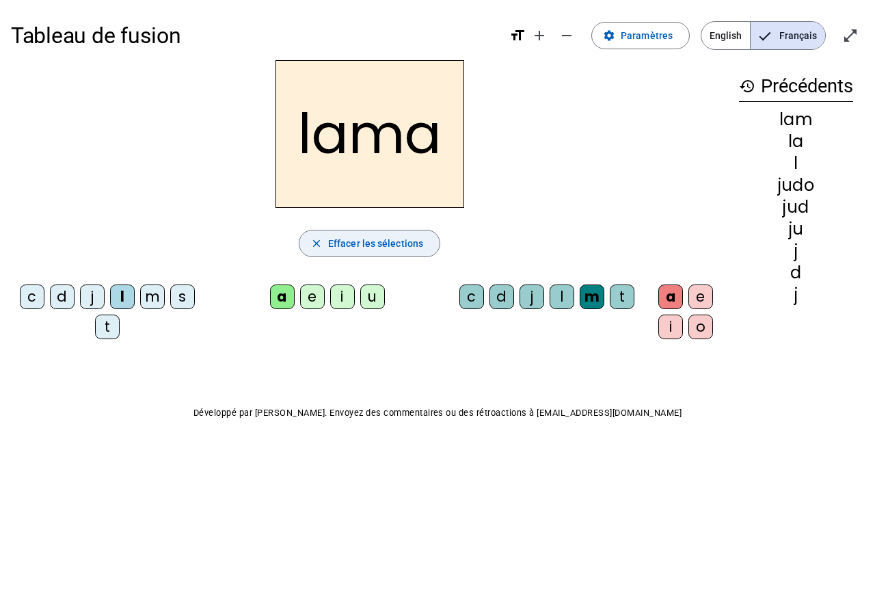
click at [364, 245] on span "Effacer les sélections" at bounding box center [375, 243] width 95 height 16
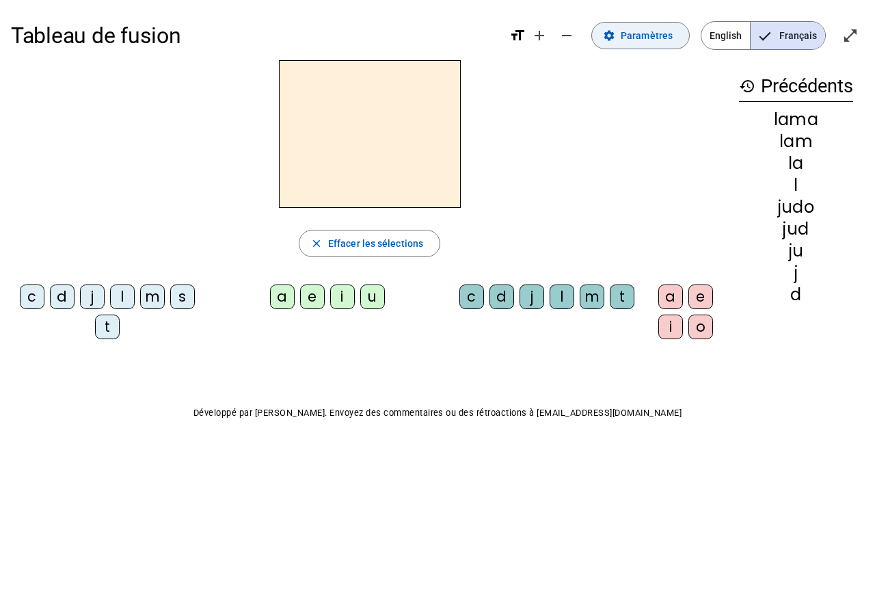
click at [644, 33] on span "Paramètres" at bounding box center [647, 35] width 52 height 16
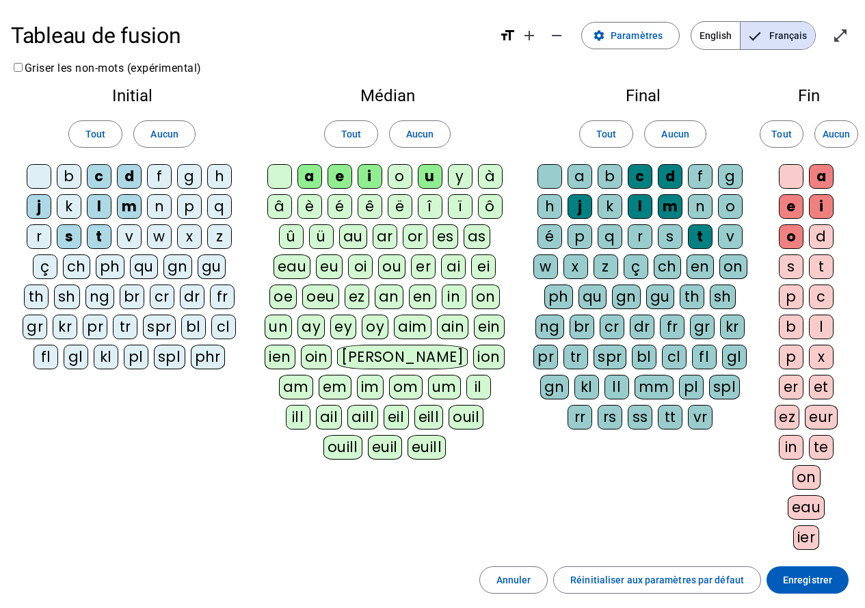
click at [403, 173] on div "o" at bounding box center [400, 176] width 25 height 25
click at [805, 579] on span "Enregistrer" at bounding box center [807, 579] width 49 height 16
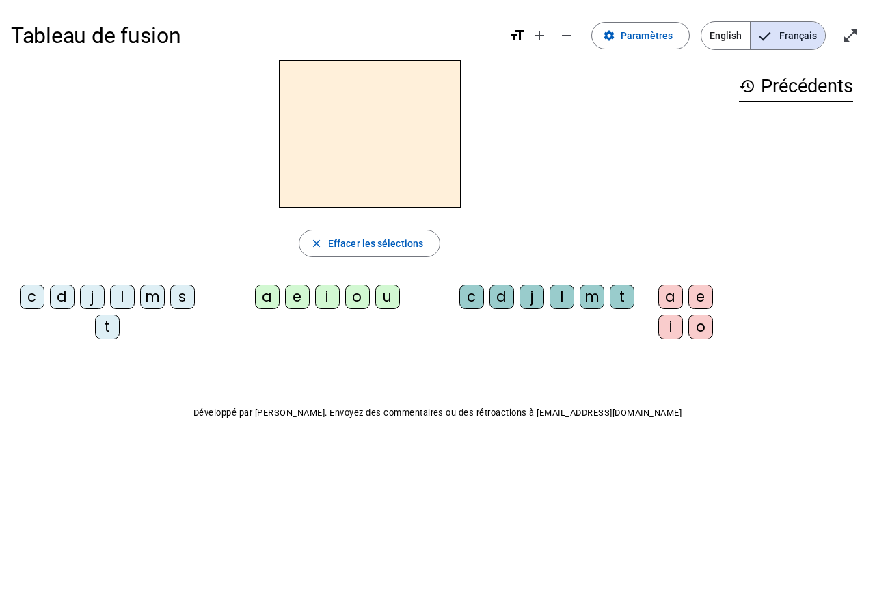
click at [468, 303] on div "c" at bounding box center [471, 296] width 25 height 25
click at [357, 297] on div "o" at bounding box center [357, 296] width 25 height 25
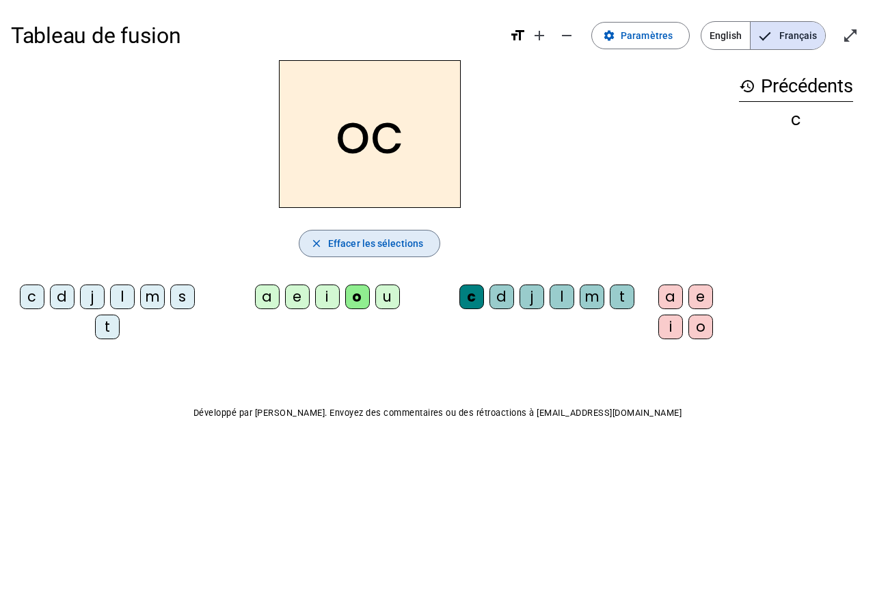
click at [386, 248] on span "Effacer les sélections" at bounding box center [375, 243] width 95 height 16
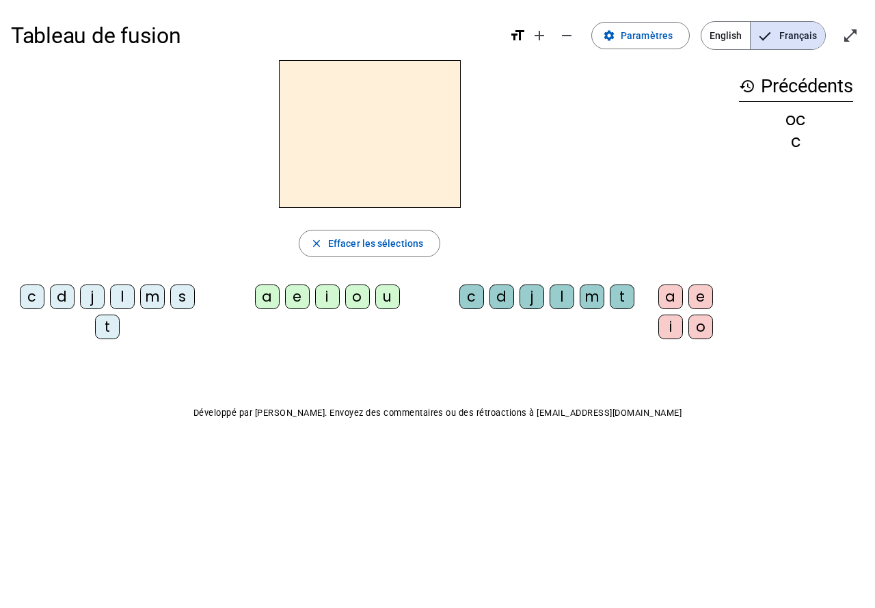
click at [29, 293] on div "c" at bounding box center [32, 296] width 25 height 25
click at [357, 295] on div "o" at bounding box center [357, 296] width 25 height 25
click at [473, 303] on div "c" at bounding box center [471, 296] width 25 height 25
click at [358, 303] on div "o" at bounding box center [357, 296] width 25 height 25
click at [696, 333] on div "o" at bounding box center [700, 326] width 25 height 25
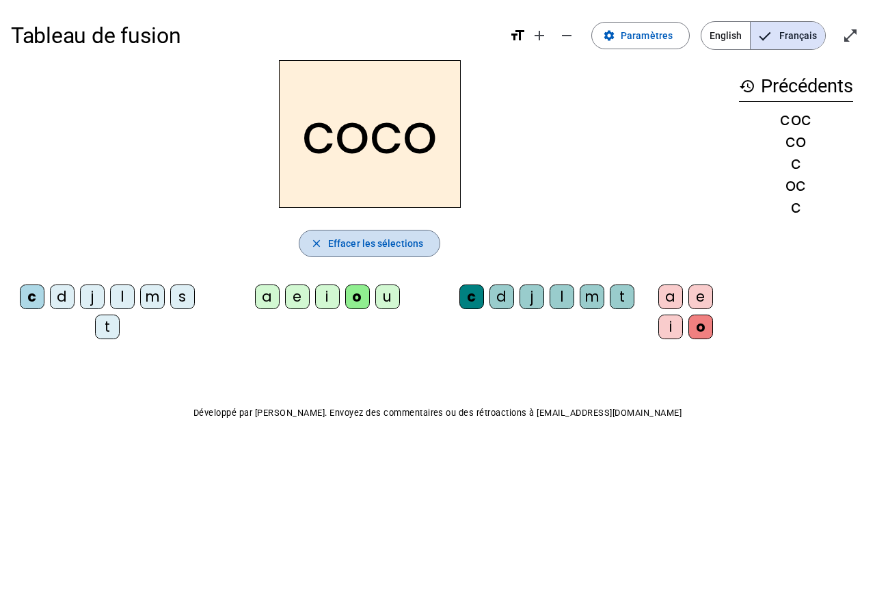
click at [334, 248] on span "Effacer les sélections" at bounding box center [375, 243] width 95 height 16
